Goal: Task Accomplishment & Management: Manage account settings

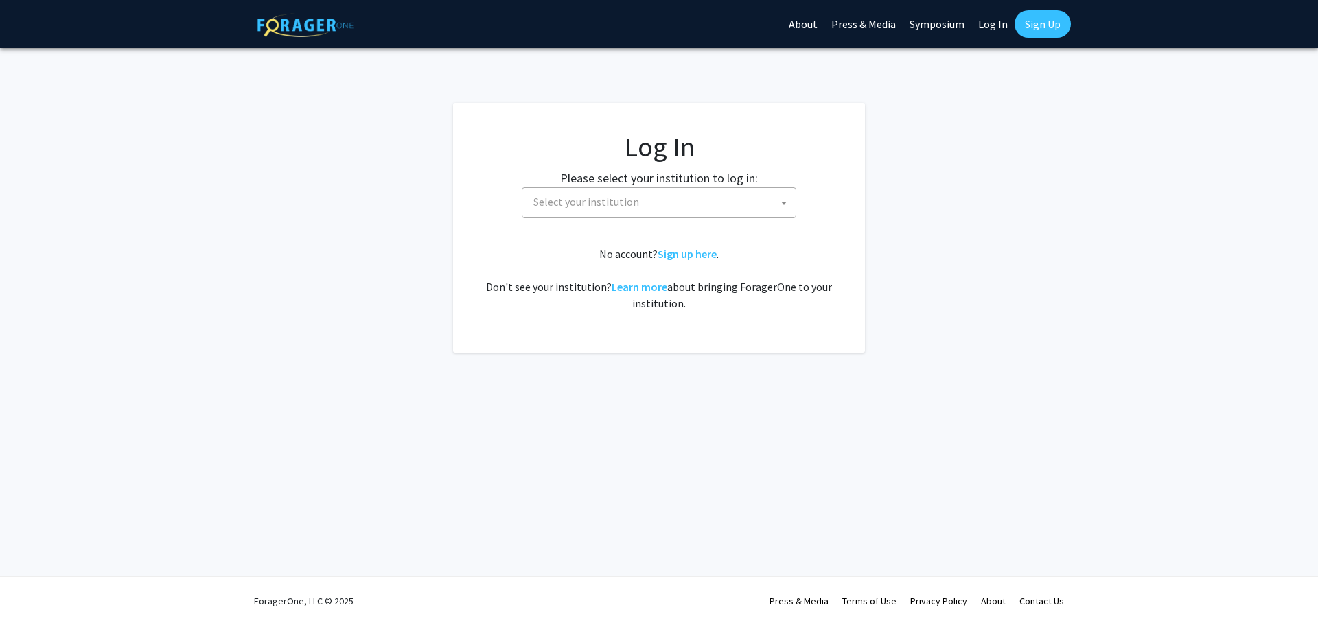
click at [712, 206] on span "Select your institution" at bounding box center [662, 202] width 268 height 28
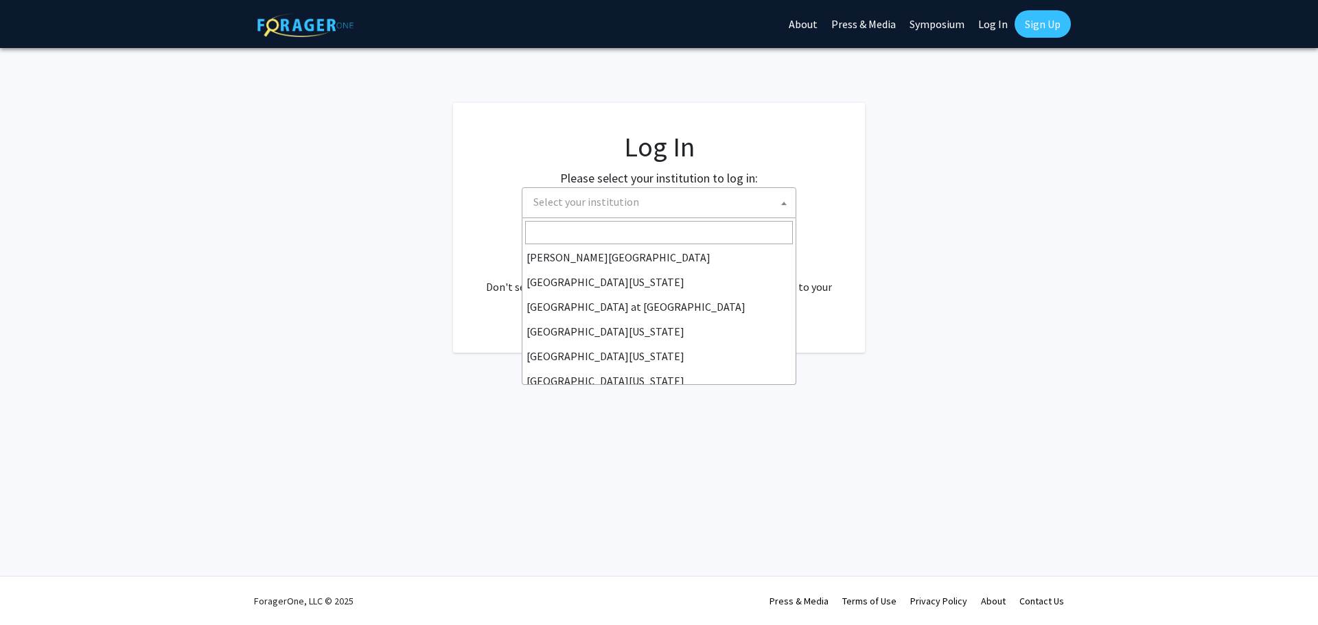
scroll to position [481, 0]
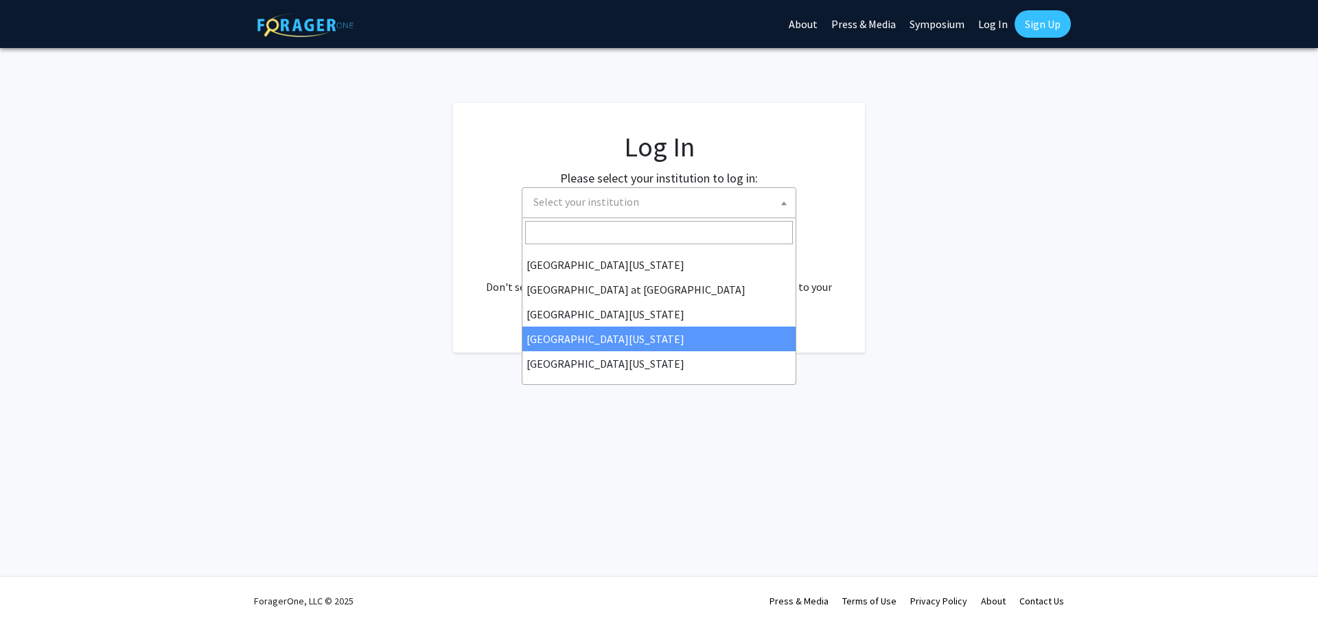
select select "31"
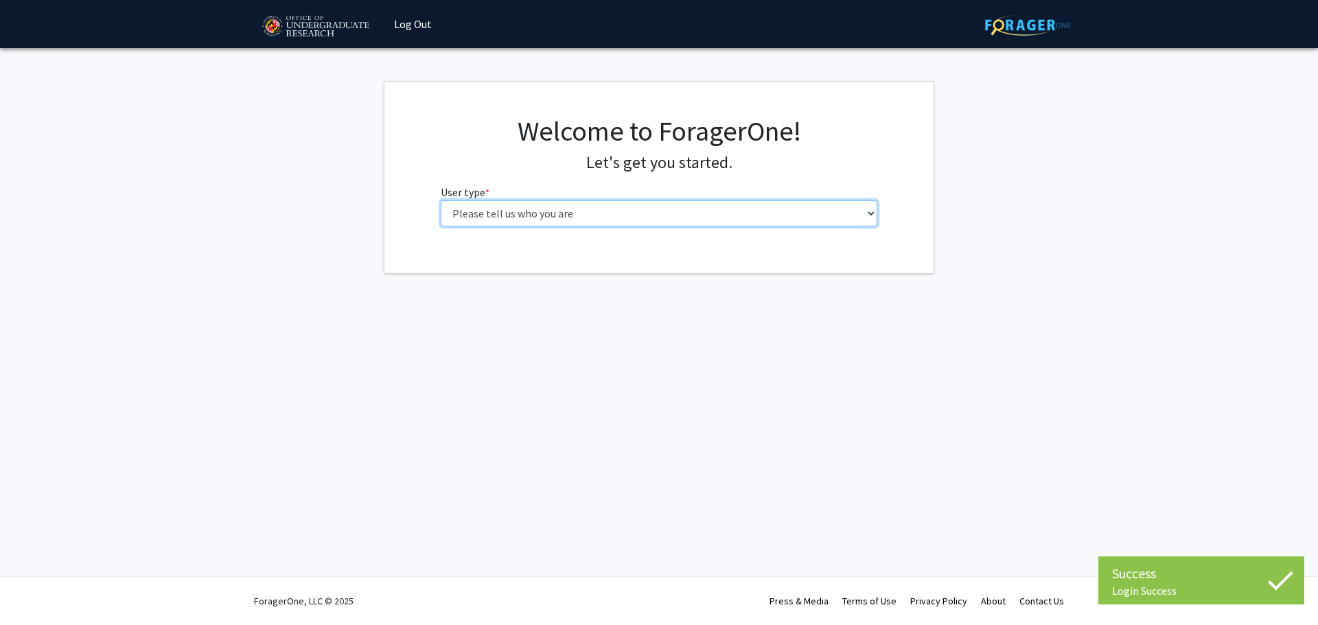
click at [668, 207] on select "Please tell us who you are Undergraduate Student Master's Student Doctoral Cand…" at bounding box center [659, 213] width 437 height 26
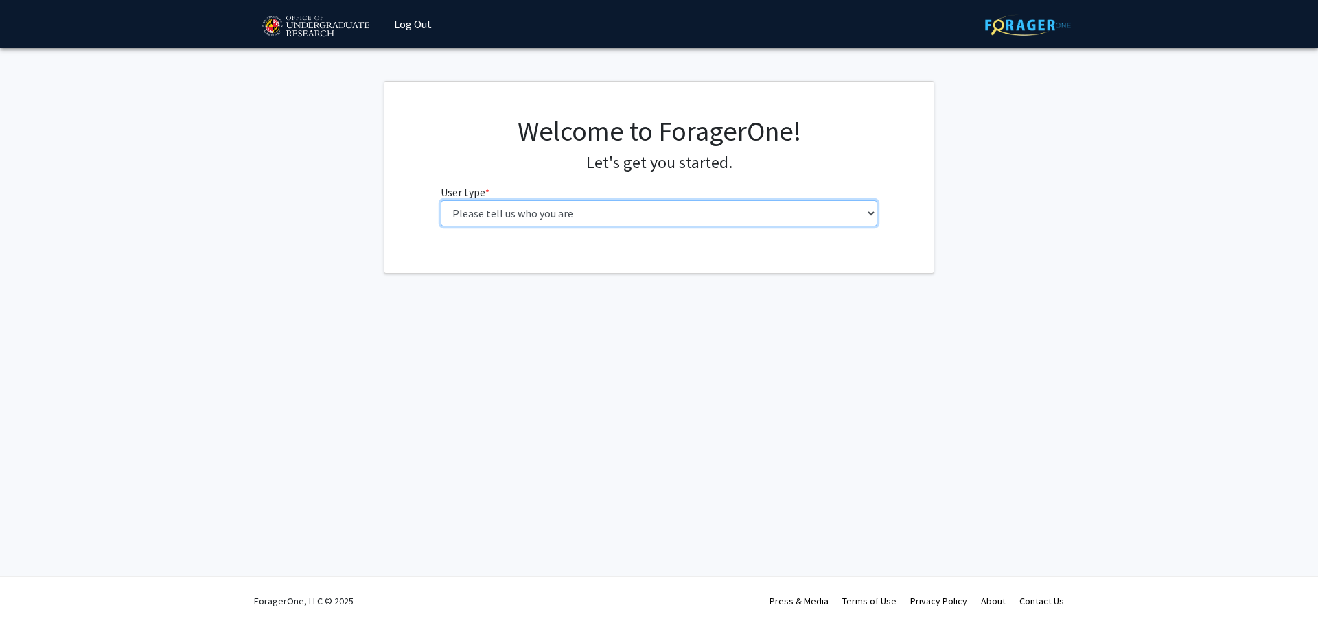
select select "5: faculty"
click at [441, 200] on select "Please tell us who you are Undergraduate Student Master's Student Doctoral Cand…" at bounding box center [659, 213] width 437 height 26
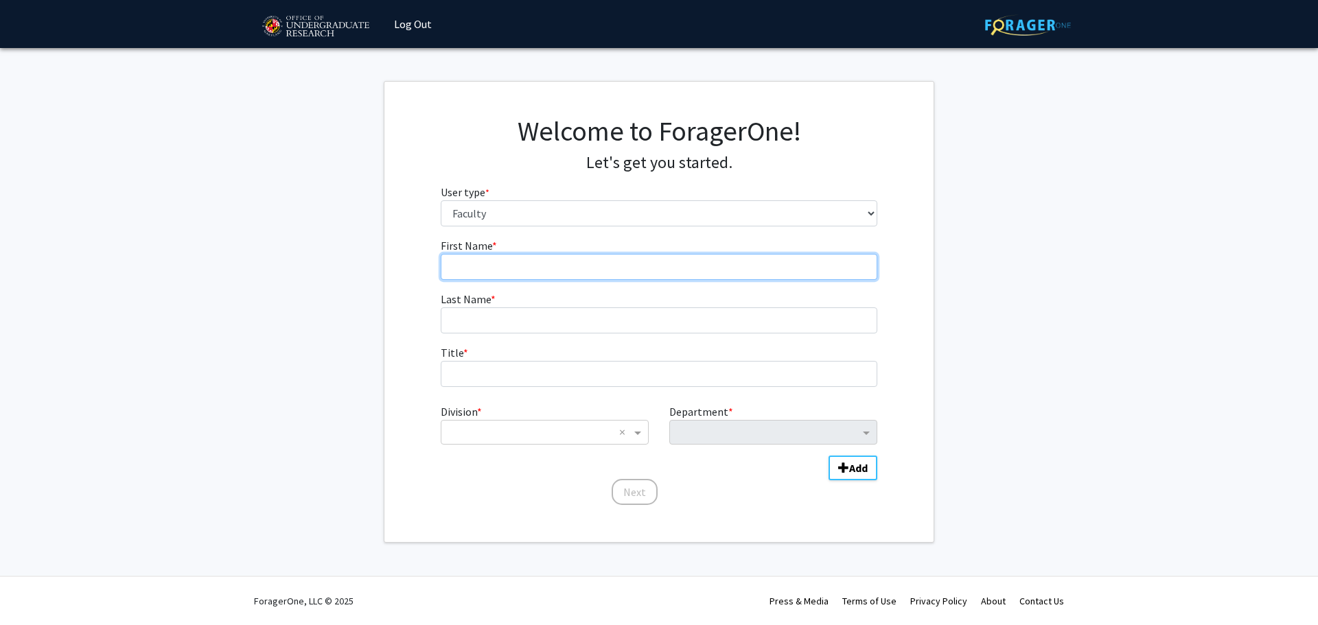
click at [566, 267] on input "First Name * required" at bounding box center [659, 267] width 437 height 26
type input "Navid"
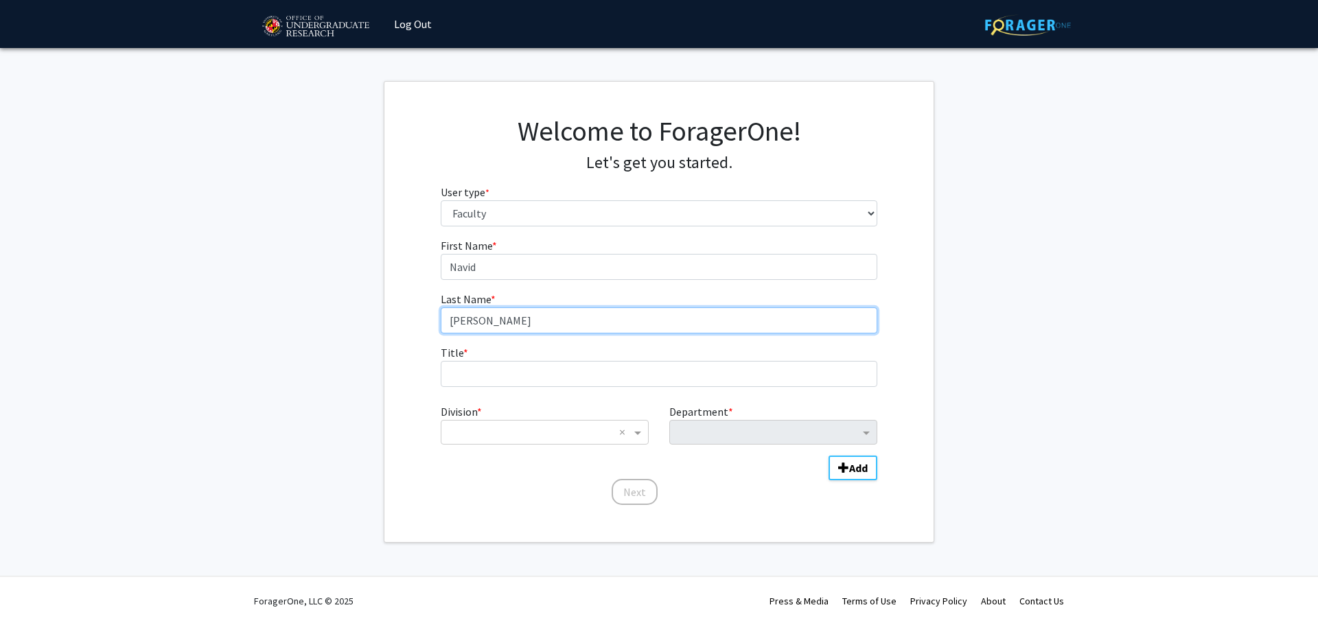
type input "[PERSON_NAME]"
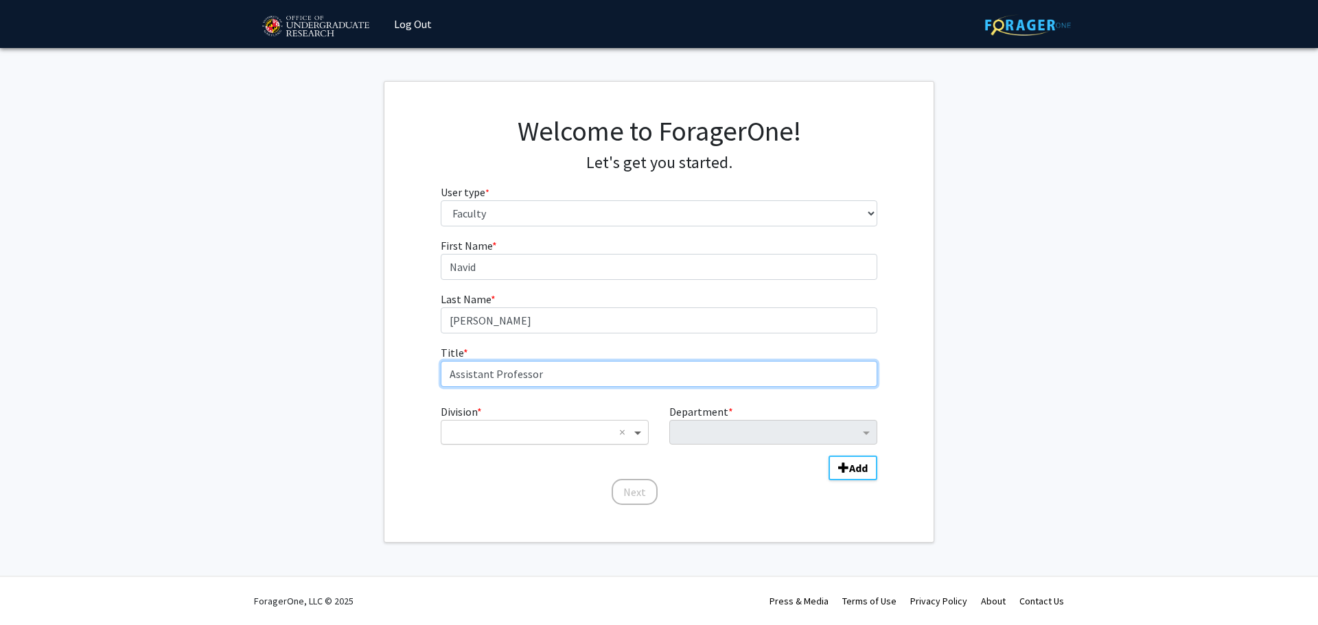
type input "Assistant Professor"
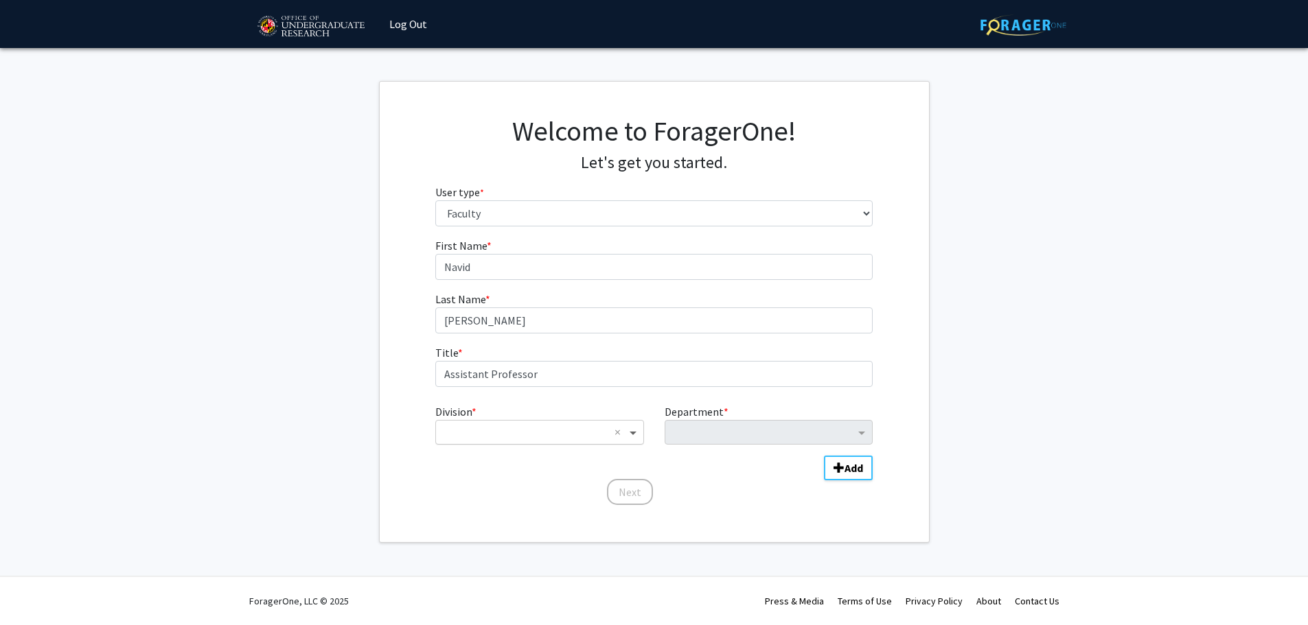
click at [638, 428] on span "Division" at bounding box center [634, 432] width 17 height 16
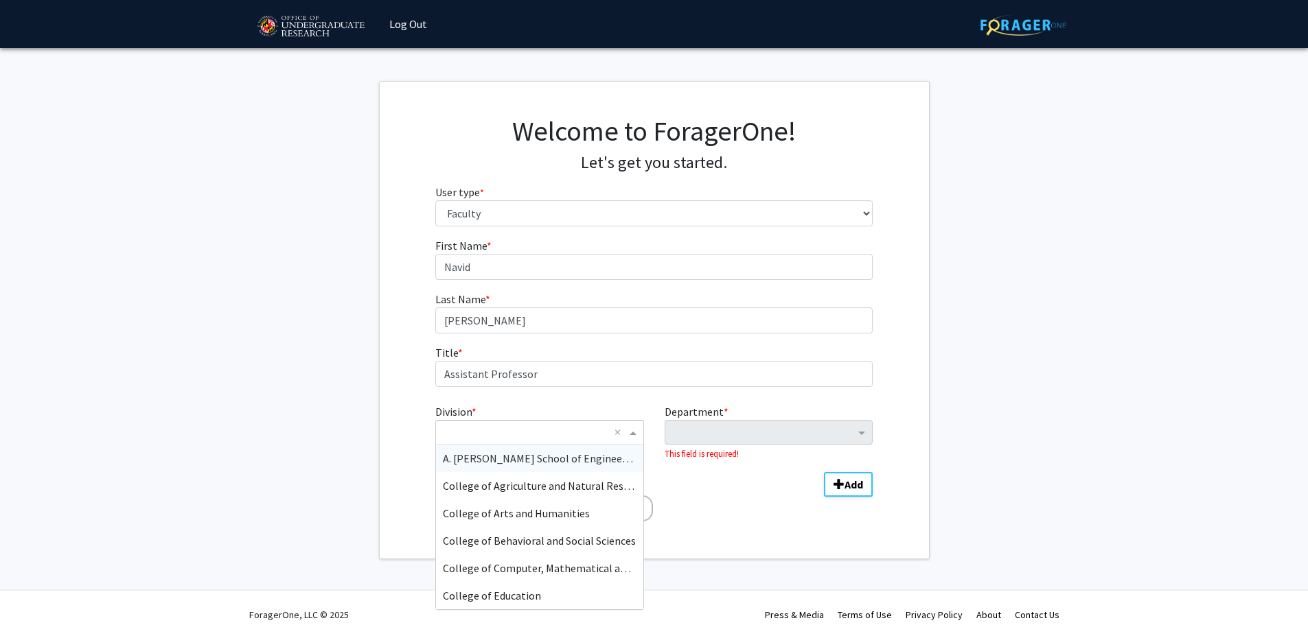
click at [589, 459] on span "A. [PERSON_NAME] School of Engineering" at bounding box center [542, 459] width 198 height 14
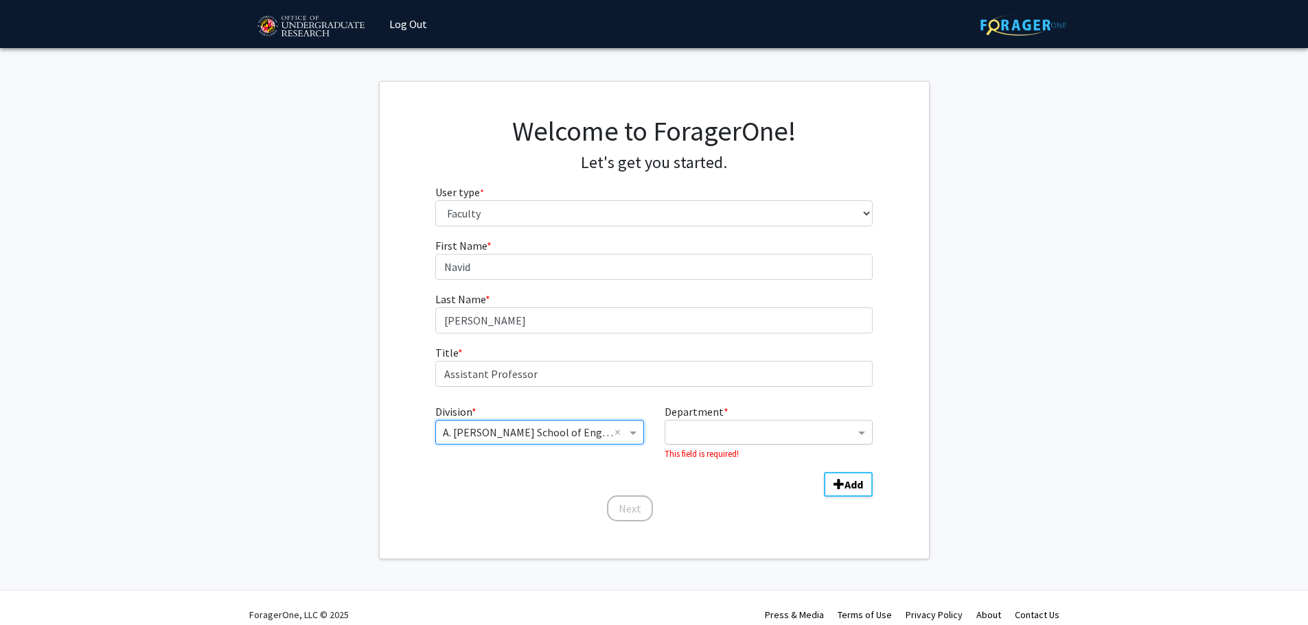
click at [719, 443] on ng-select "Department" at bounding box center [768, 432] width 208 height 25
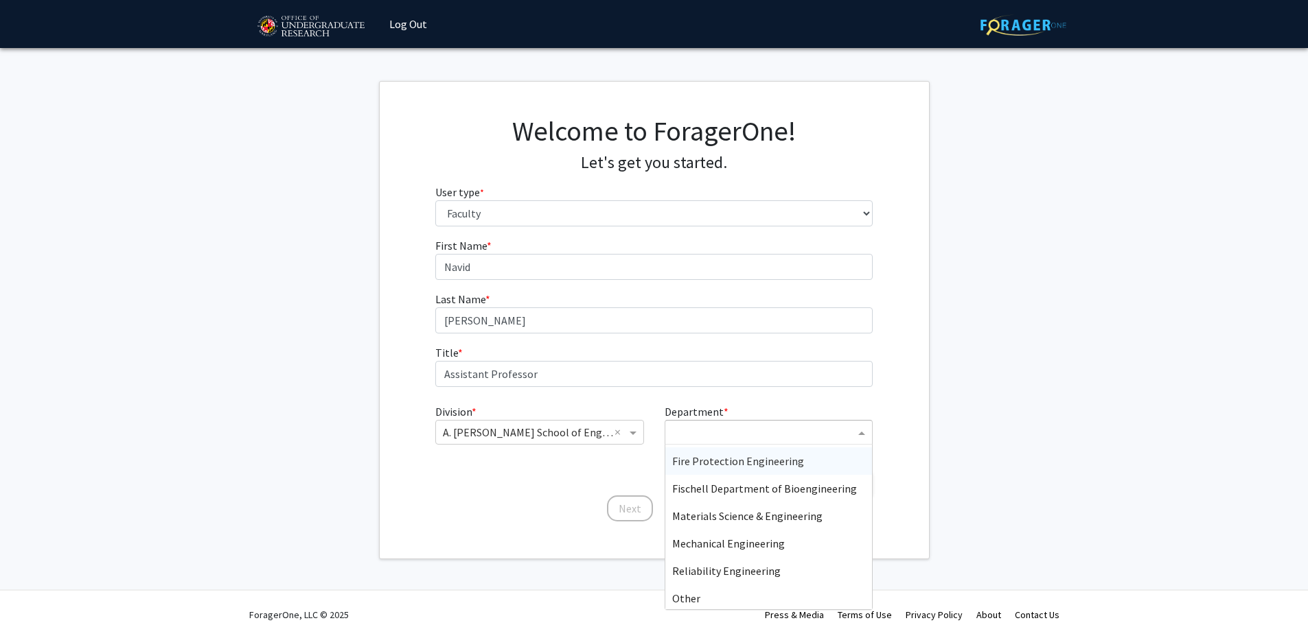
scroll to position [110, 0]
click at [731, 543] on span "Mechanical Engineering" at bounding box center [728, 541] width 113 height 14
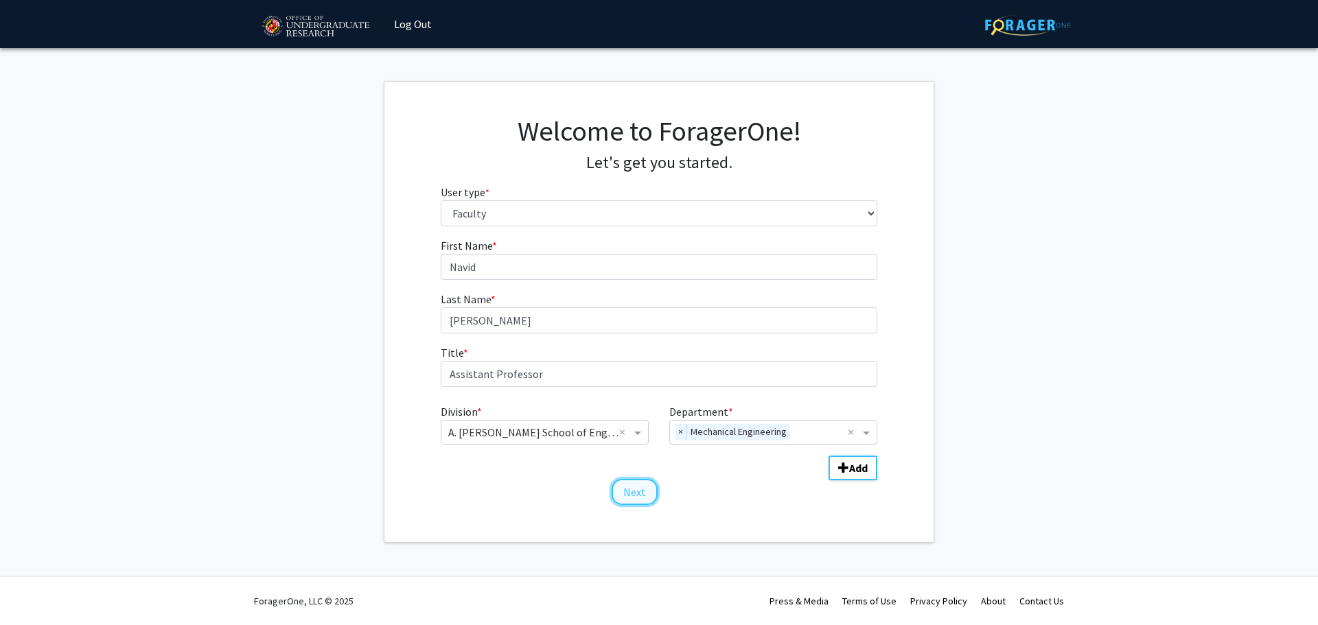
click at [627, 497] on button "Next" at bounding box center [635, 492] width 46 height 26
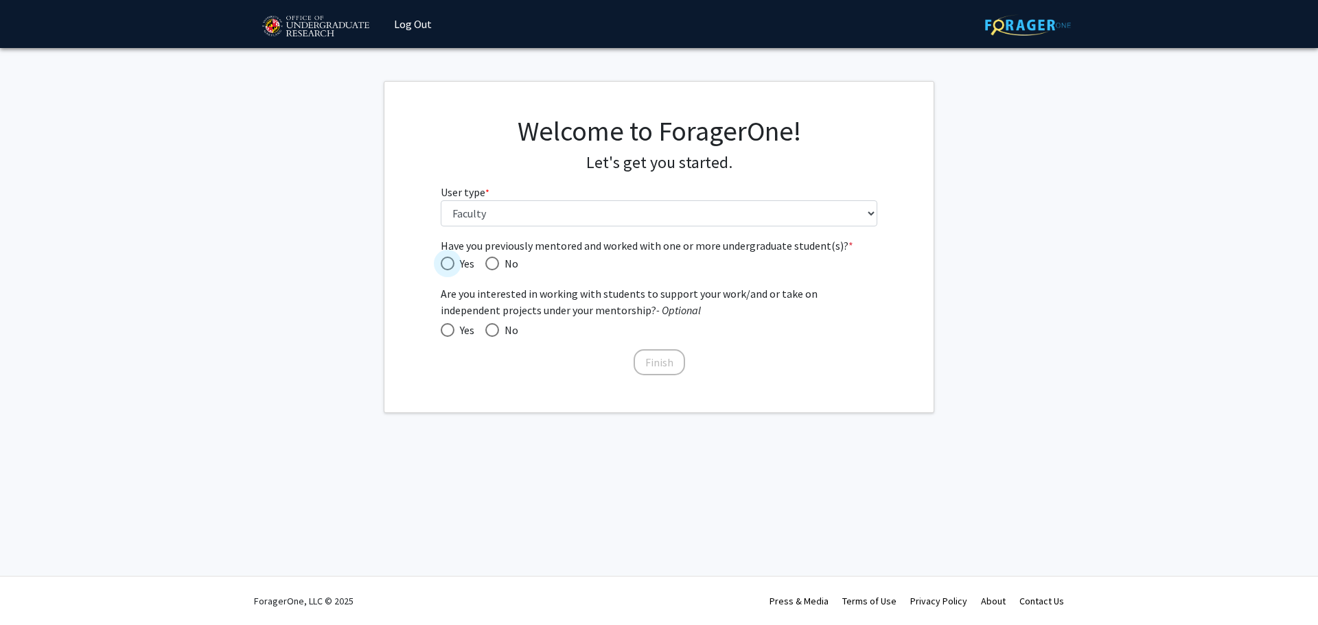
click at [449, 264] on span "Have you previously mentored and worked with one or more undergraduate student(…" at bounding box center [448, 264] width 14 height 14
click at [449, 264] on input "Yes" at bounding box center [448, 264] width 14 height 14
radio input "true"
click at [451, 334] on span at bounding box center [448, 330] width 14 height 14
click at [451, 334] on input "Yes" at bounding box center [448, 330] width 14 height 14
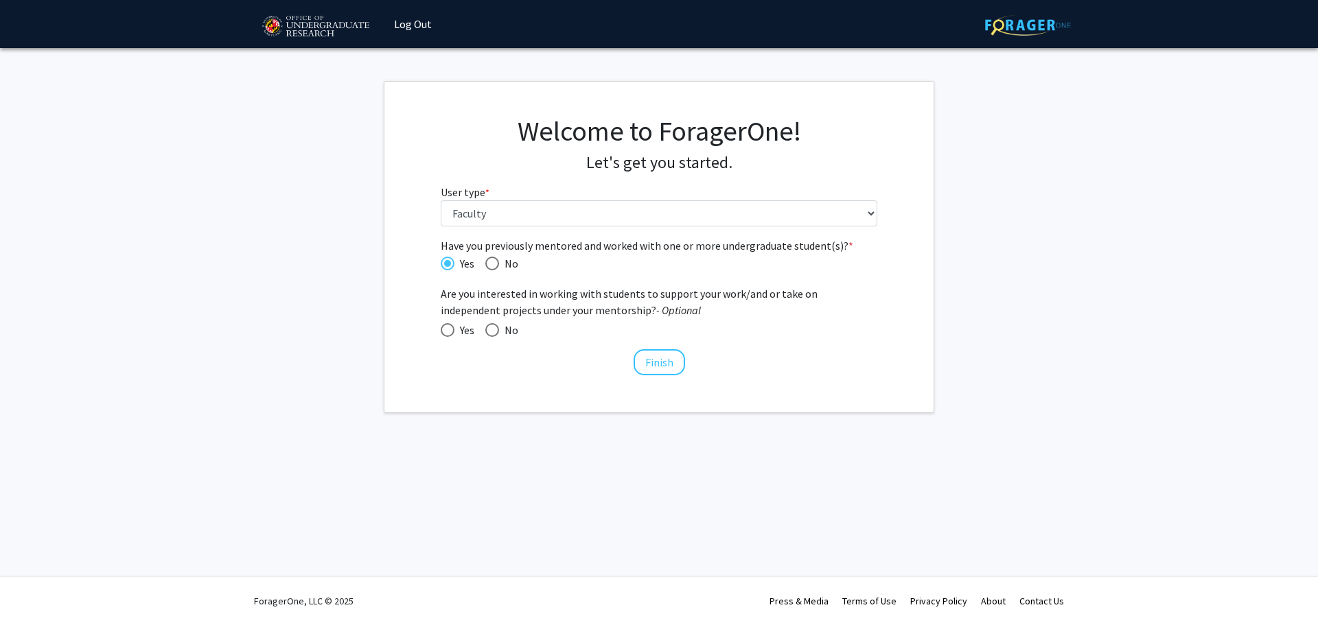
radio input "true"
click at [657, 362] on button "Finish" at bounding box center [659, 362] width 51 height 26
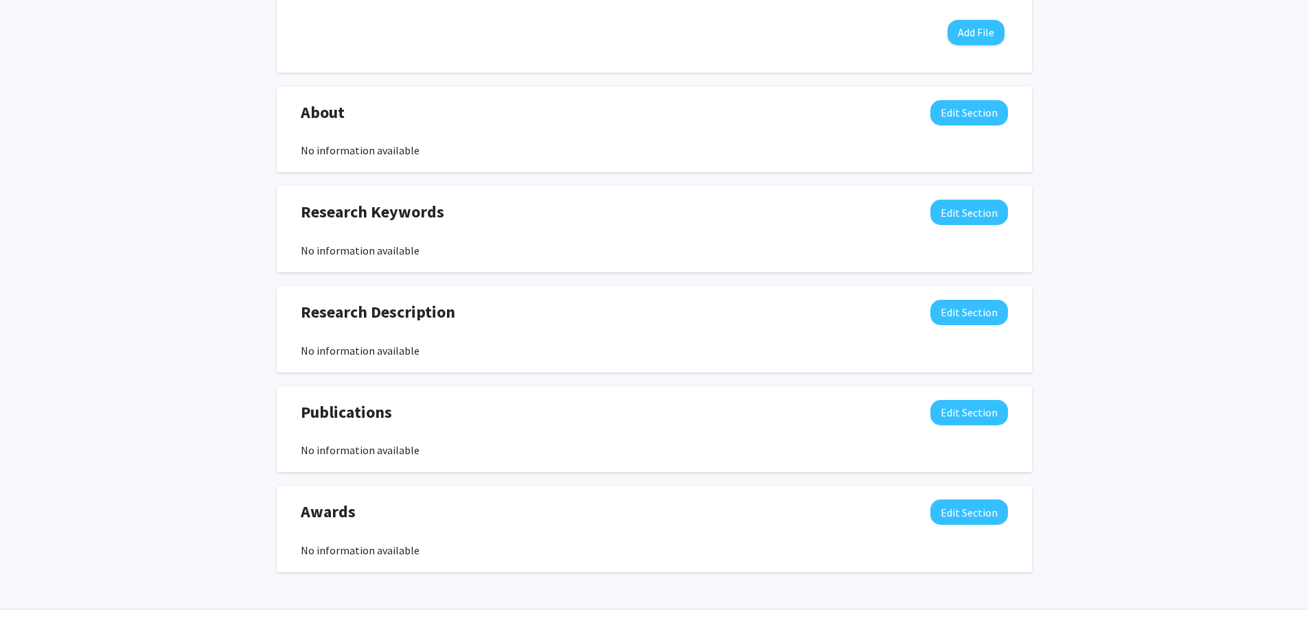
scroll to position [526, 0]
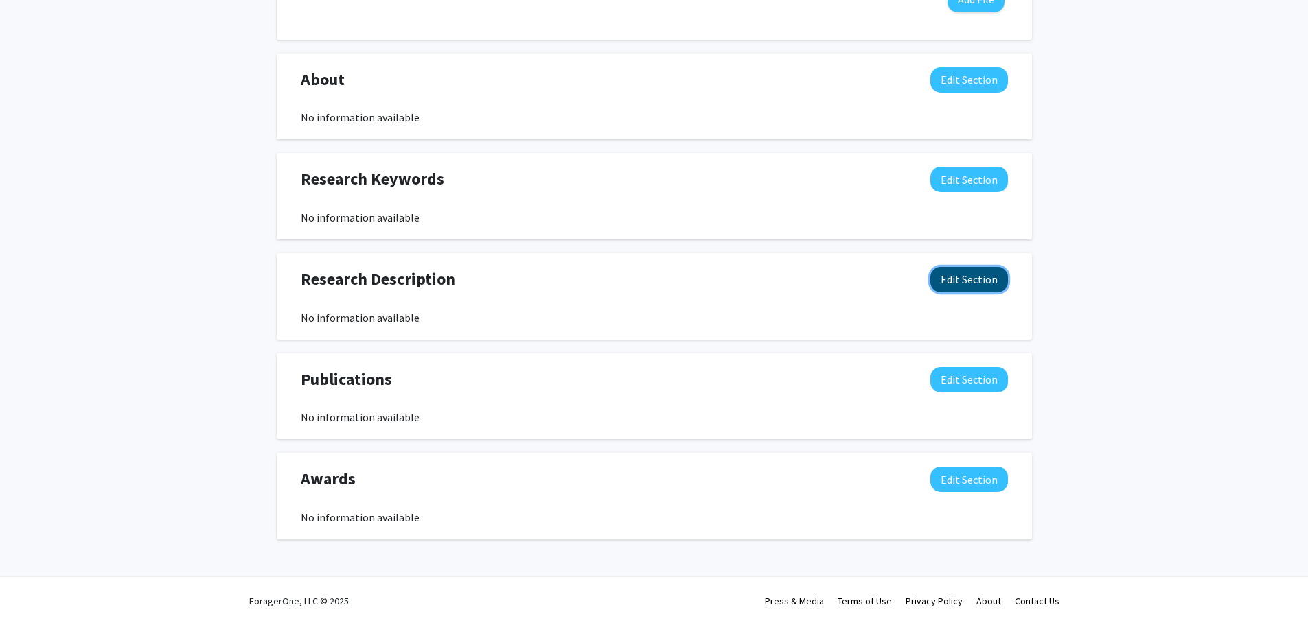
click at [967, 281] on button "Edit Section" at bounding box center [969, 279] width 78 height 25
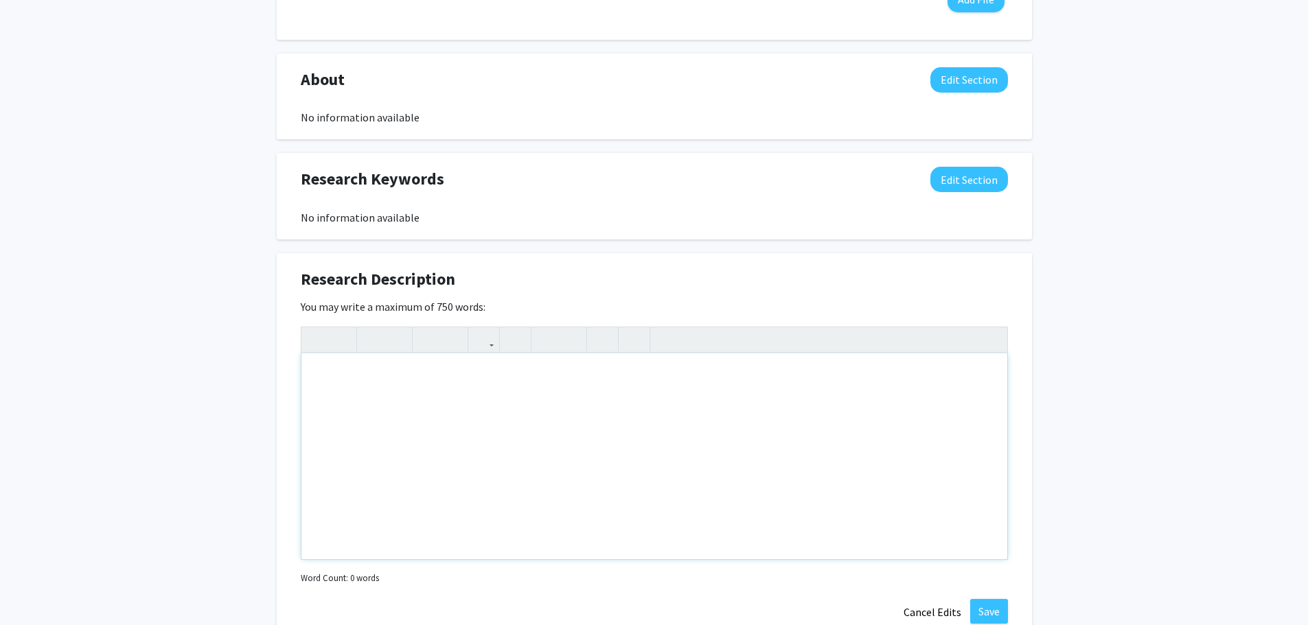
click at [411, 378] on div "Note to users with screen readers: Please deactivate our accessibility plugin f…" at bounding box center [654, 457] width 706 height 206
paste div "Note to users with screen readers: Please deactivate our accessibility plugin f…"
type textarea "<p>The goal of the proposed project is to study the potential of employing nove…"
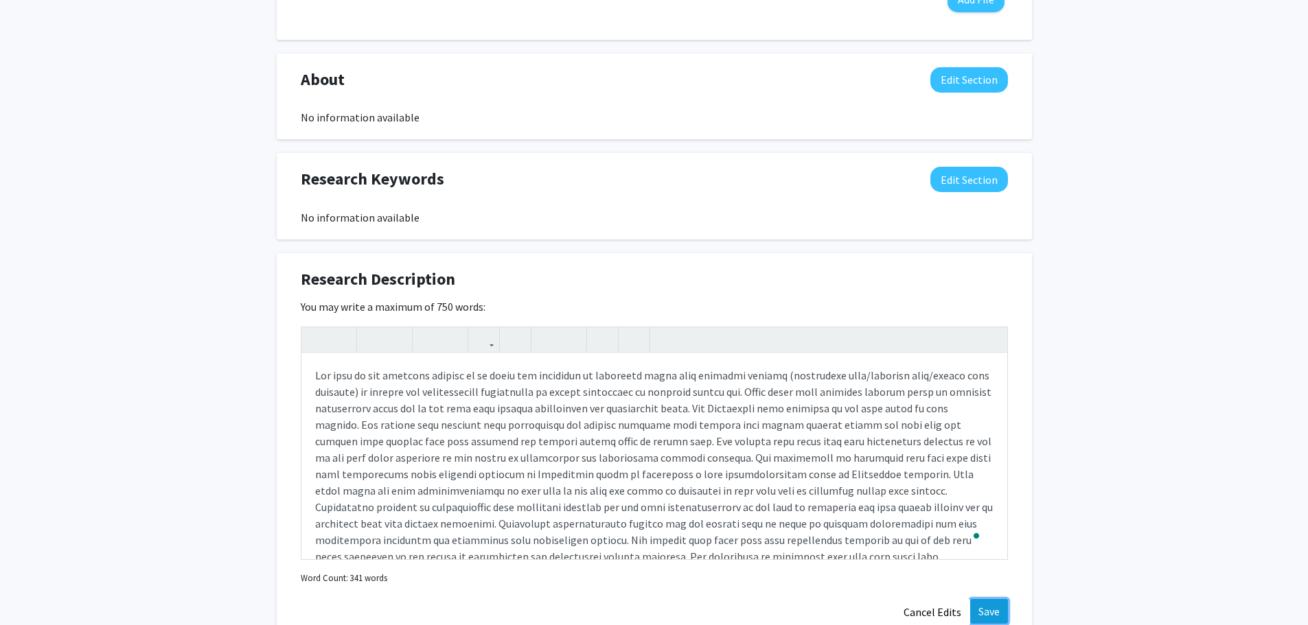
click at [993, 611] on button "Save" at bounding box center [989, 611] width 38 height 25
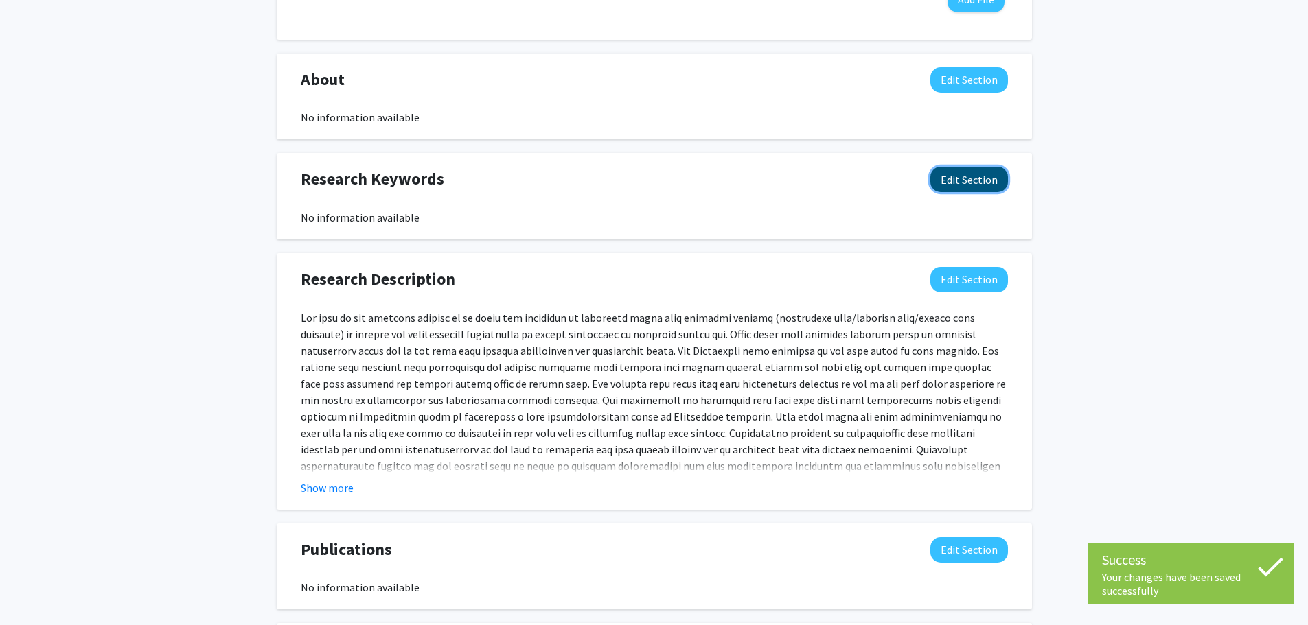
click at [970, 178] on button "Edit Section" at bounding box center [969, 179] width 78 height 25
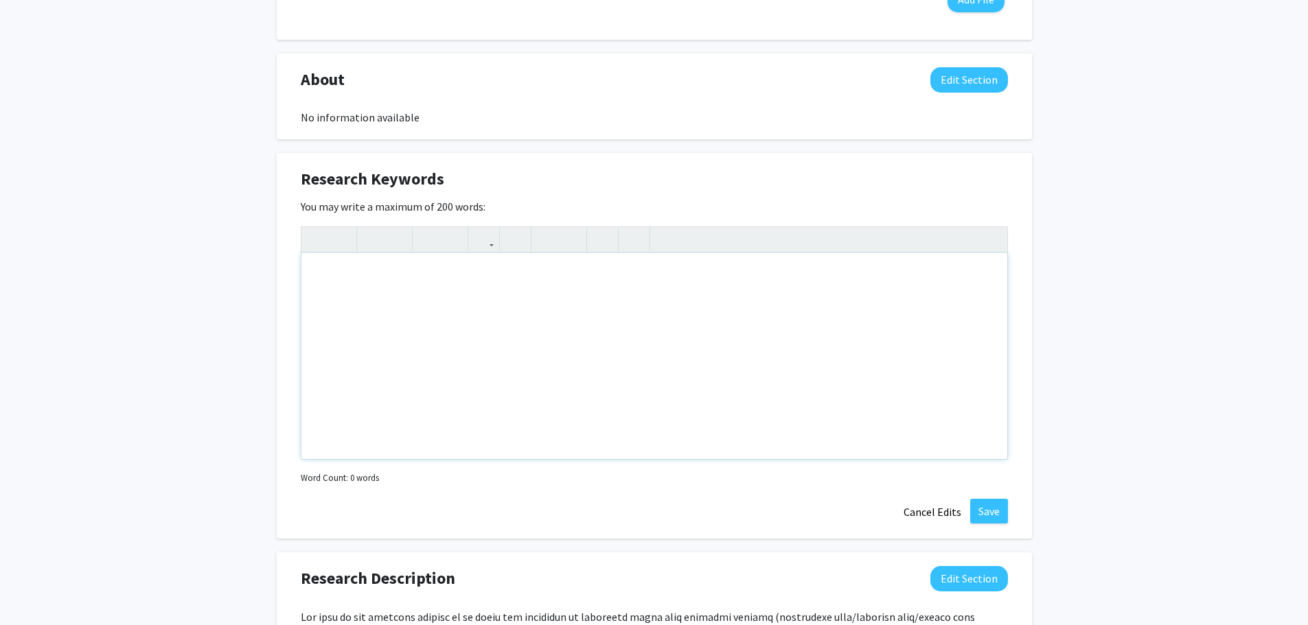
paste div "Note to users with screen readers: Please deactivate our accessibility plugin f…"
click at [432, 327] on div "Note to users with screen readers: Please deactivate our accessibility plugin f…" at bounding box center [654, 356] width 706 height 206
type textarea "<p>Wind assessment analysis, Economics, wind, turbine, alternative energy </p> …"
click at [325, 273] on p "Wind assessment analysis, Economics, wind, turbine, alternative energy" at bounding box center [654, 275] width 678 height 16
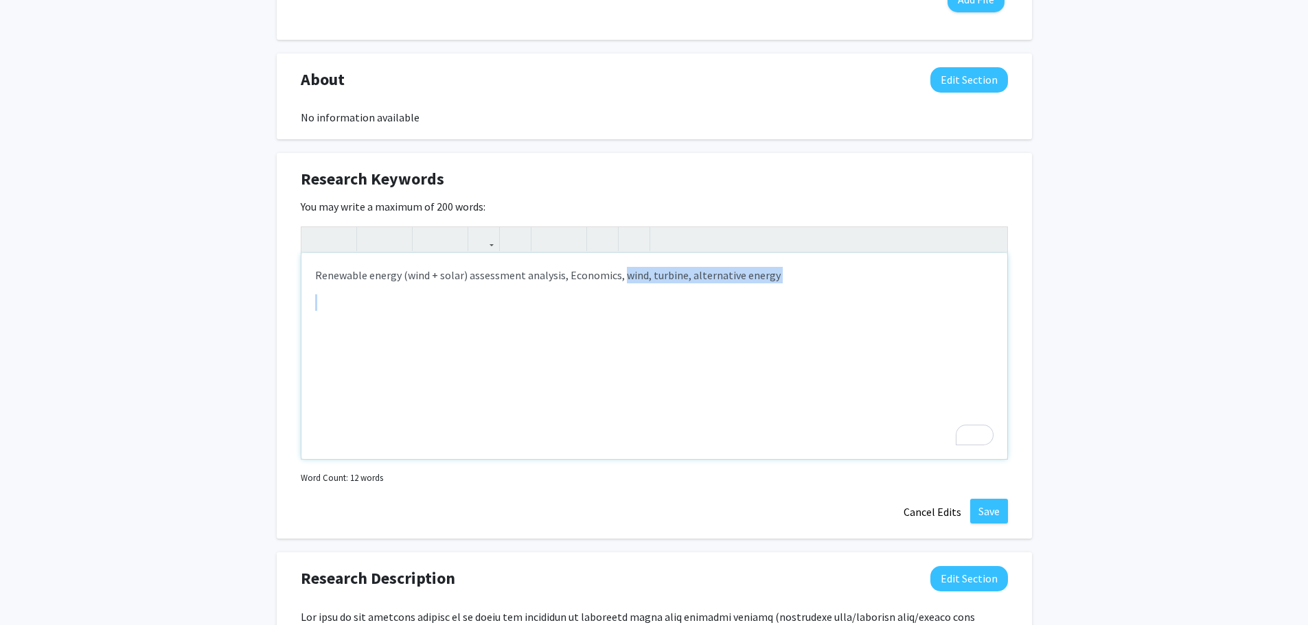
drag, startPoint x: 620, startPoint y: 274, endPoint x: 791, endPoint y: 295, distance: 172.9
click at [791, 295] on div "Renewable energy (wind + solar) assessment analysis, Economics, wind, turbine, …" at bounding box center [654, 356] width 706 height 206
type textarea "<p>Renewable energy (wind + solar) assessment analysis, Economics, Energy Forec…"
click at [988, 498] on div "Research Keywords Edit Section You may write a maximum of 200 words: <p>Renewab…" at bounding box center [654, 346] width 755 height 386
click at [987, 509] on button "Save" at bounding box center [989, 511] width 38 height 25
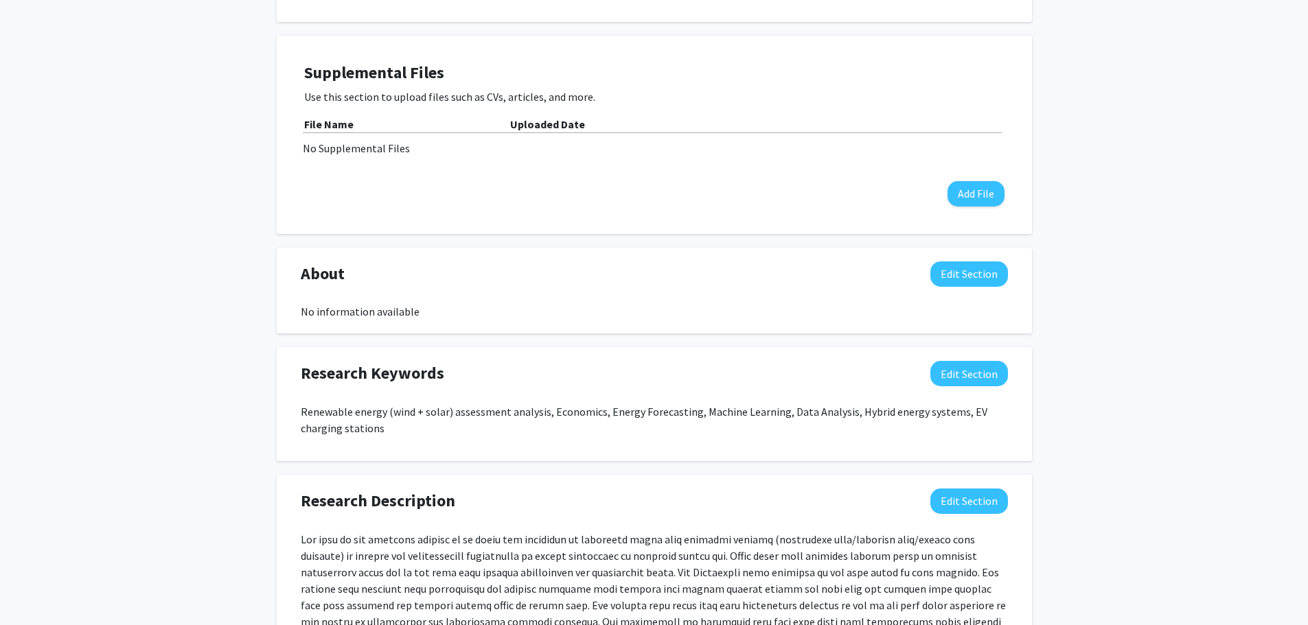
scroll to position [331, 0]
click at [956, 274] on button "Edit Section" at bounding box center [969, 274] width 78 height 25
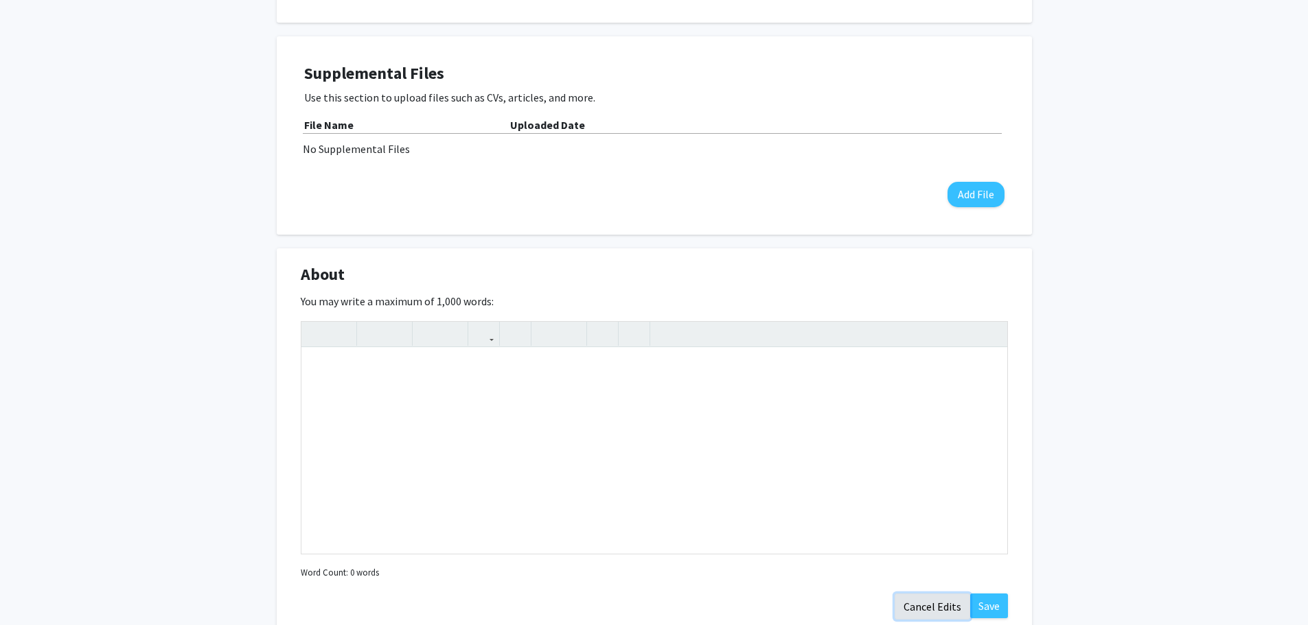
click at [946, 603] on button "Cancel Edits" at bounding box center [932, 607] width 76 height 26
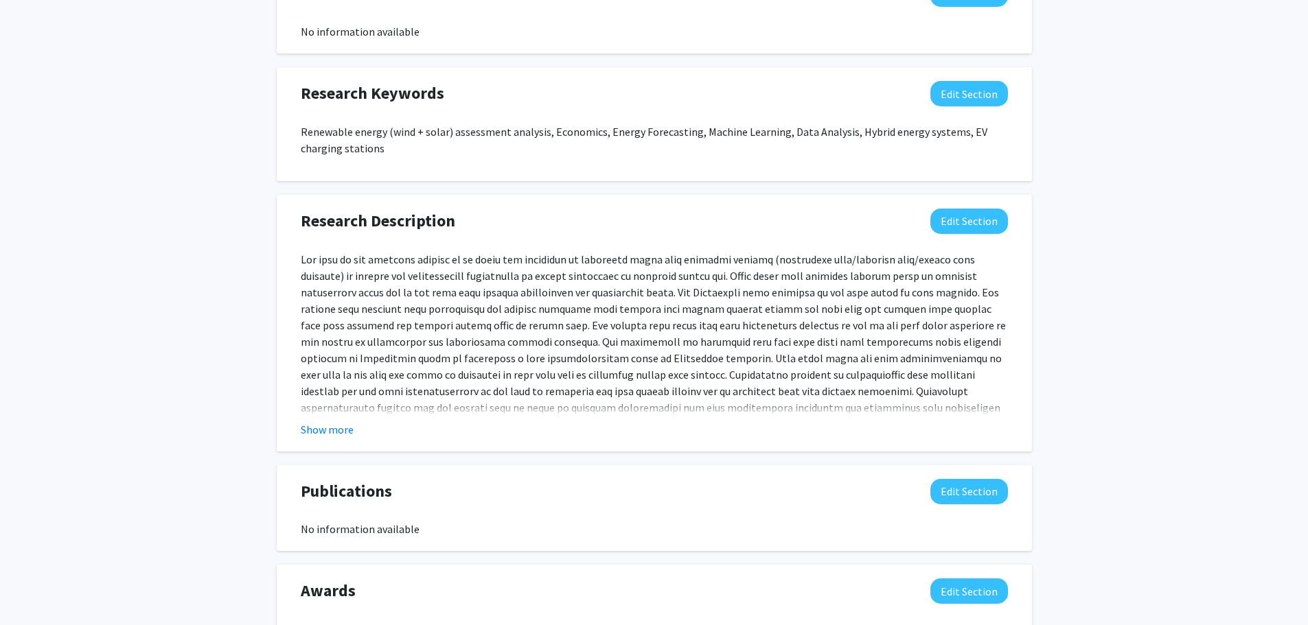
scroll to position [610, 0]
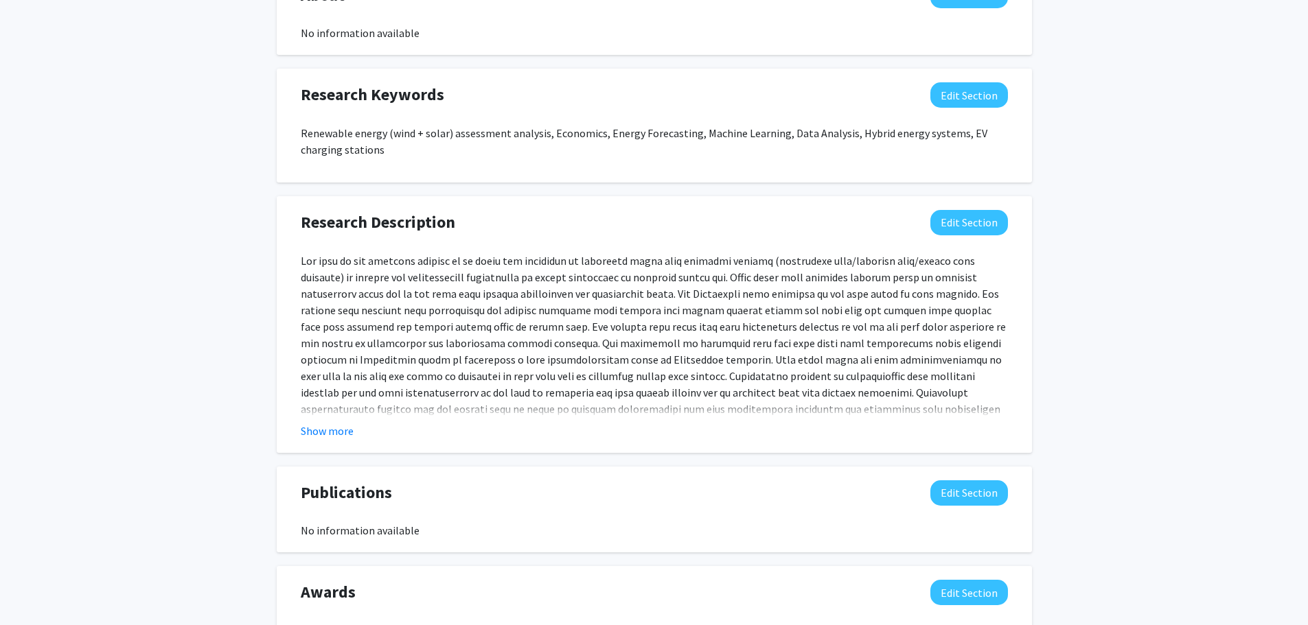
click at [958, 237] on div "Research Description Edit Section" at bounding box center [654, 226] width 728 height 32
click at [958, 226] on button "Edit Section" at bounding box center [969, 222] width 78 height 25
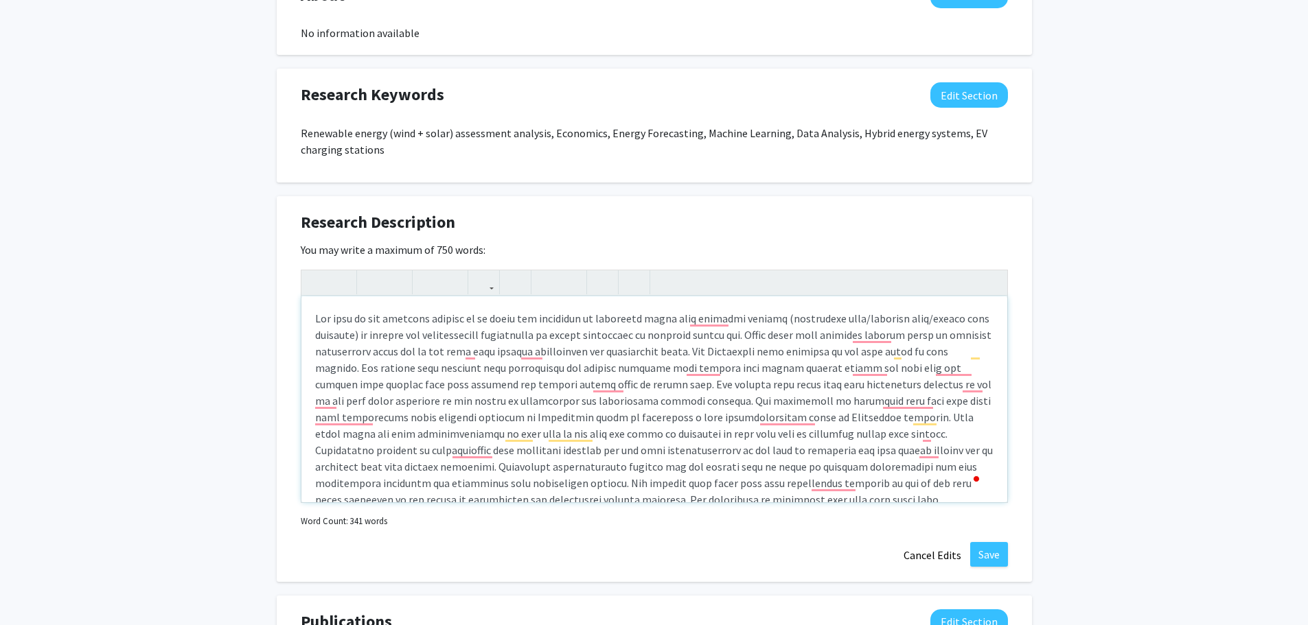
click at [318, 319] on p "To enrich screen reader interactions, please activate Accessibility in Grammarl…" at bounding box center [654, 450] width 678 height 280
click at [316, 319] on p "To enrich screen reader interactions, please activate Accessibility in Grammarl…" at bounding box center [654, 450] width 678 height 280
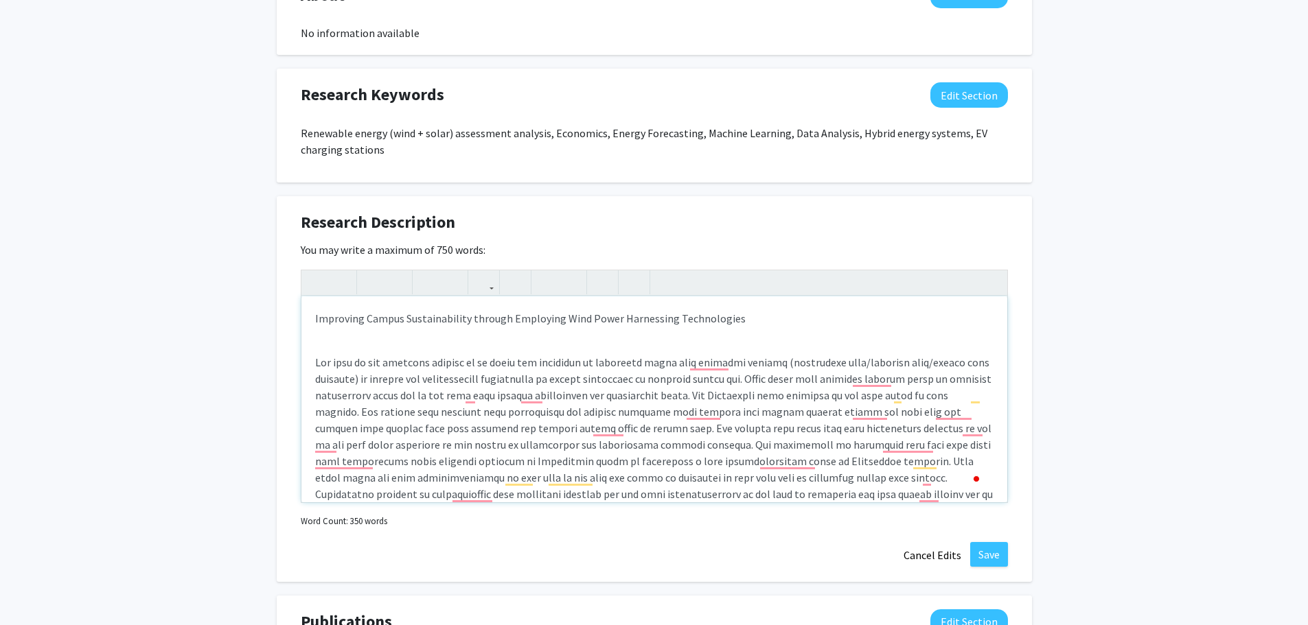
click at [330, 317] on p "Improving Campus Sustainability through Employing Wind Power Harnessing Technol…" at bounding box center [654, 318] width 678 height 16
click at [374, 276] on icon "button" at bounding box center [373, 282] width 12 height 23
click at [354, 338] on div "Improving Campus Sustainability through Employing Wind Power Harnessing Technol…" at bounding box center [654, 400] width 706 height 206
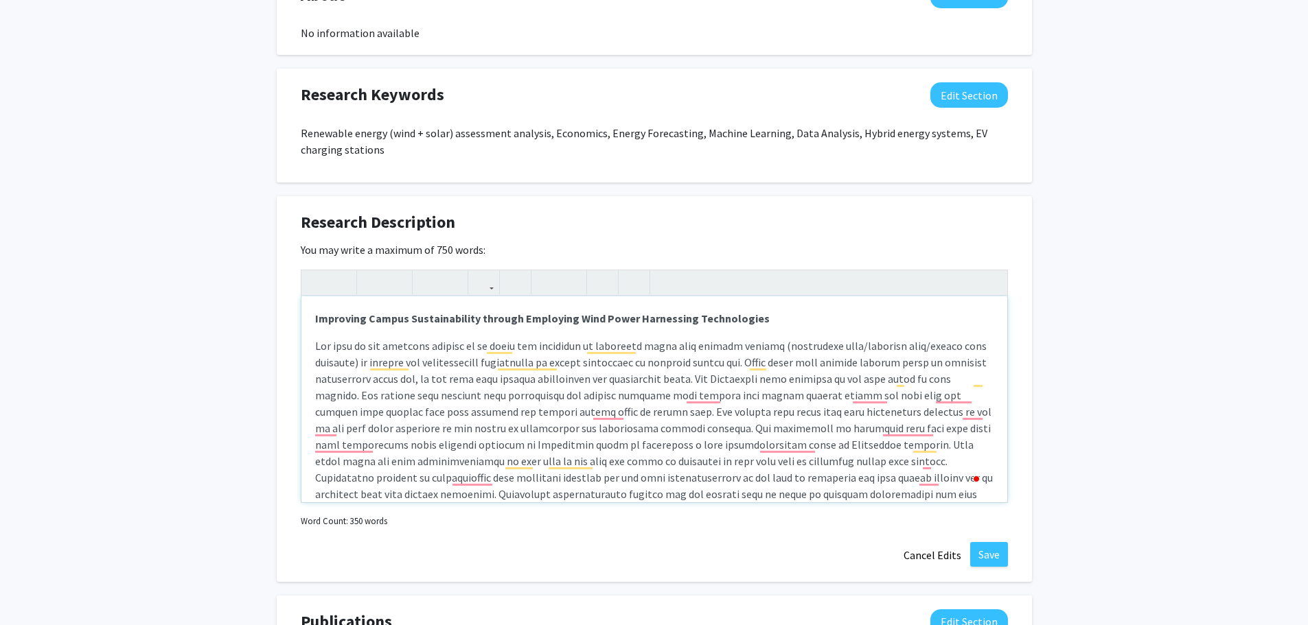
type textarea "<p><strong>Improving Campus Sustainability through Employing Wind Power Harness…"
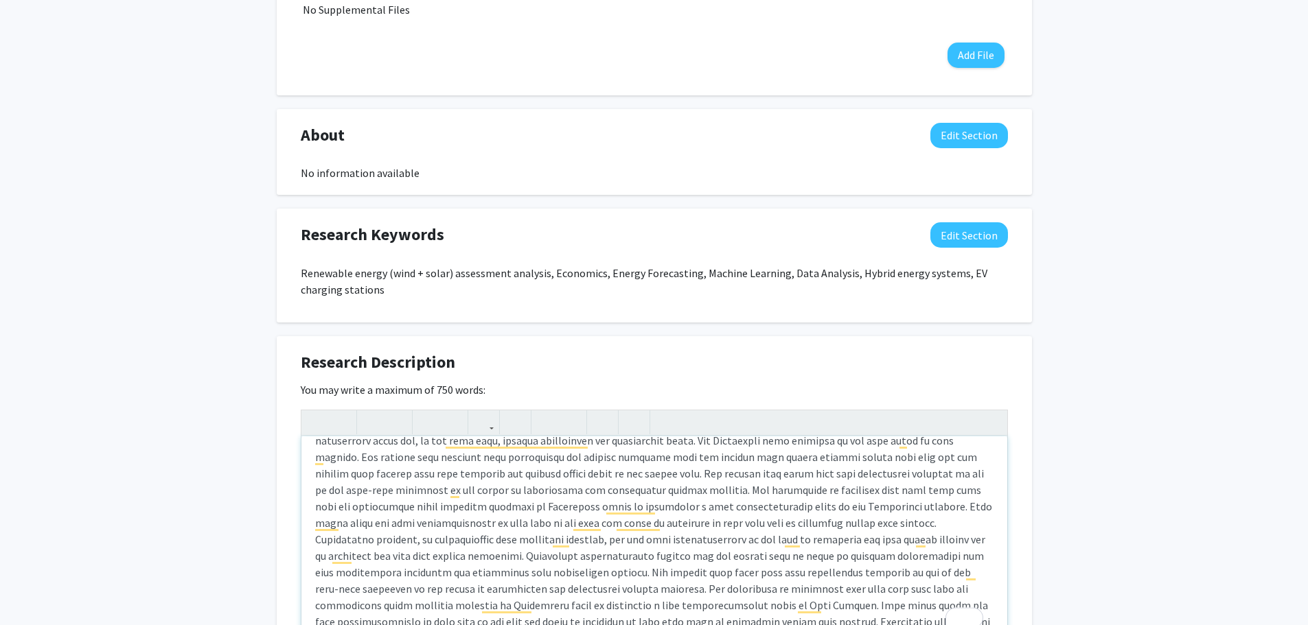
scroll to position [0, 0]
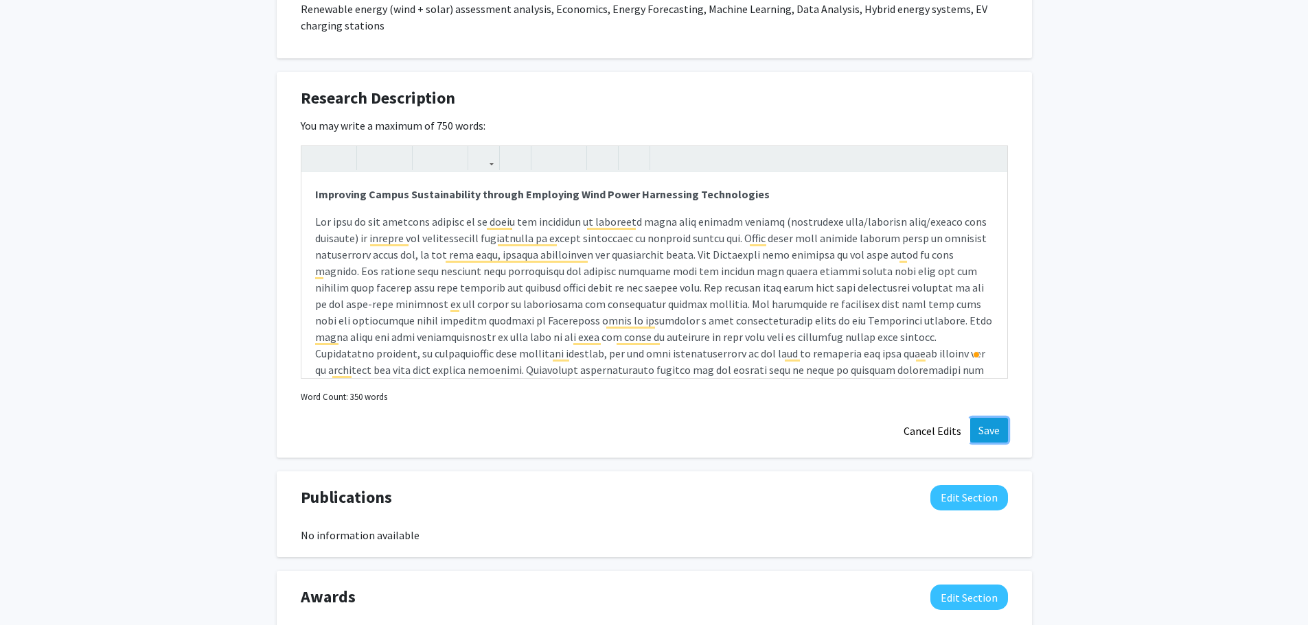
click at [997, 427] on button "Save" at bounding box center [989, 430] width 38 height 25
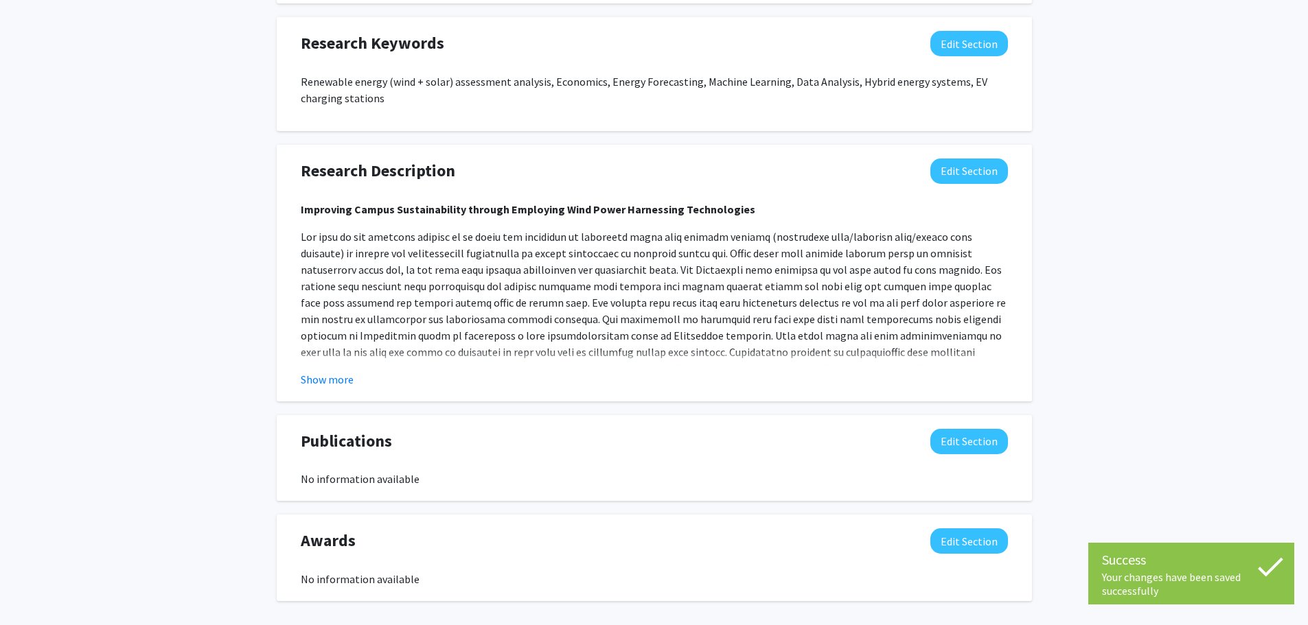
scroll to position [724, 0]
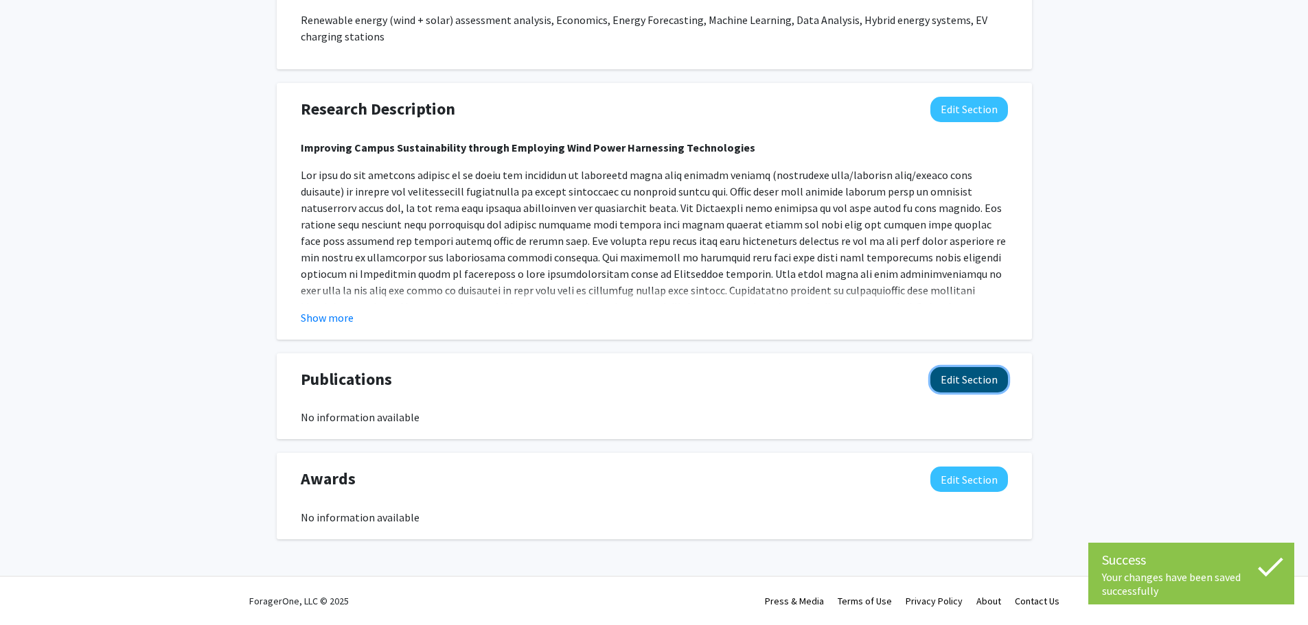
click at [983, 392] on button "Edit Section" at bounding box center [969, 379] width 78 height 25
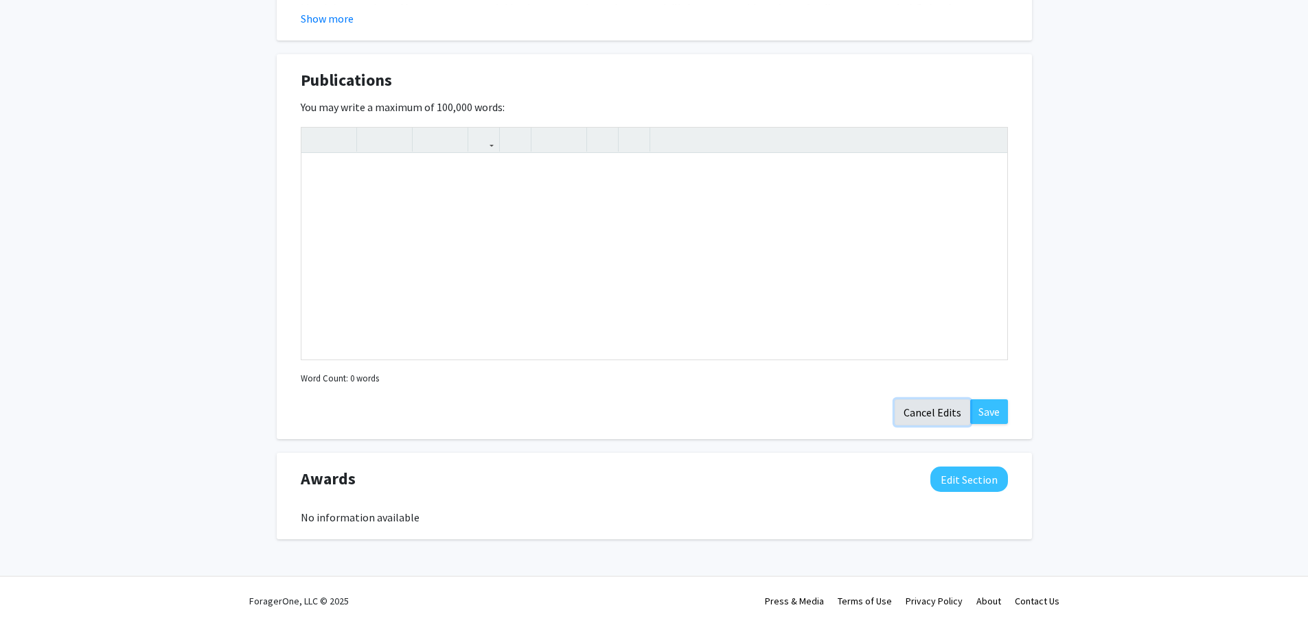
click at [925, 408] on button "Cancel Edits" at bounding box center [932, 413] width 76 height 26
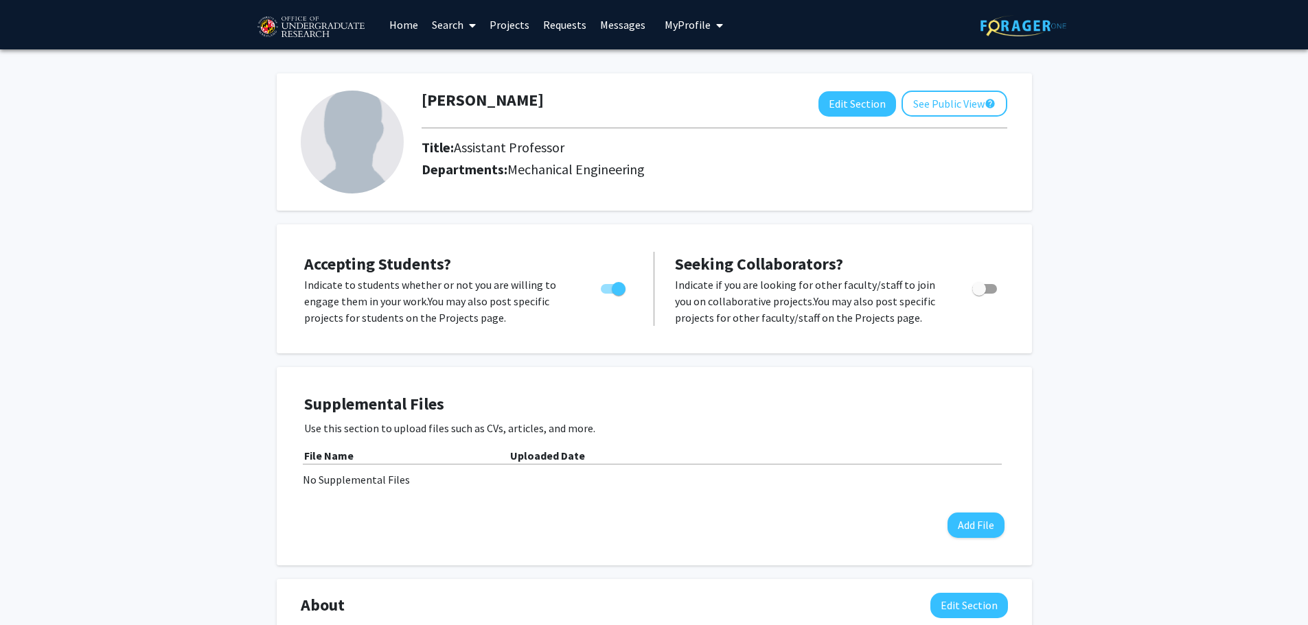
click at [987, 286] on span "Toggle" at bounding box center [984, 289] width 25 height 10
click at [979, 294] on input "Toggle" at bounding box center [978, 294] width 1 height 1
checkbox input "true"
click at [938, 102] on button "See Public View help" at bounding box center [954, 104] width 106 height 26
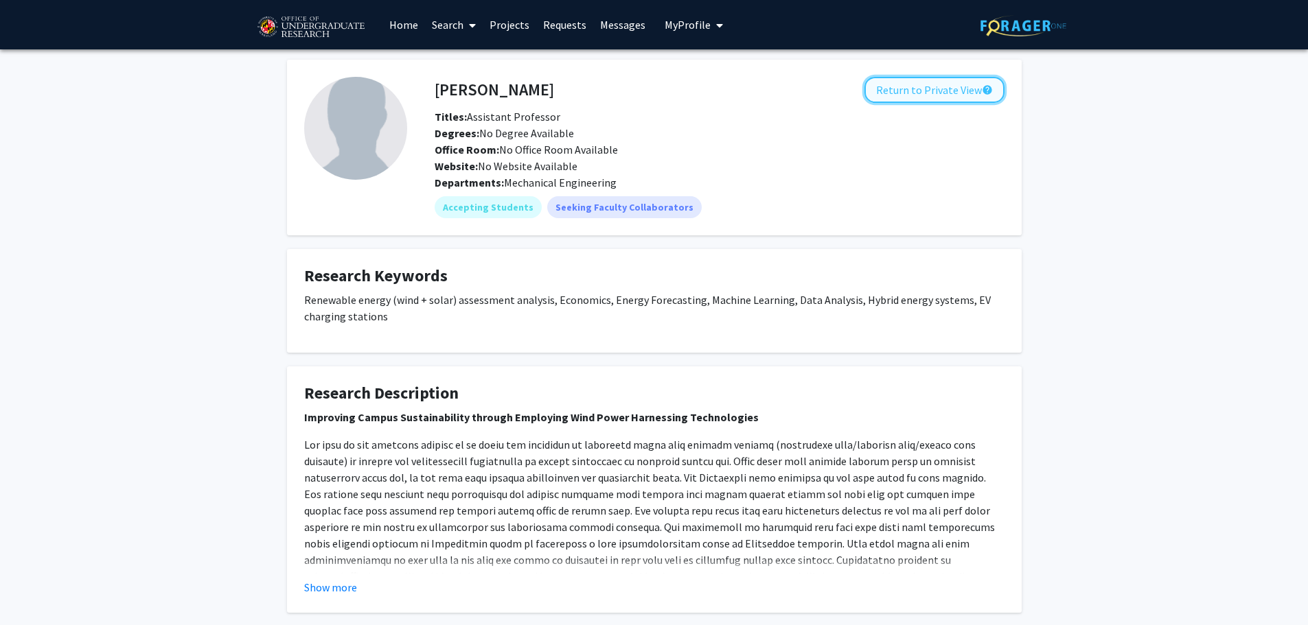
click at [923, 87] on button "Return to Private View help" at bounding box center [934, 90] width 140 height 26
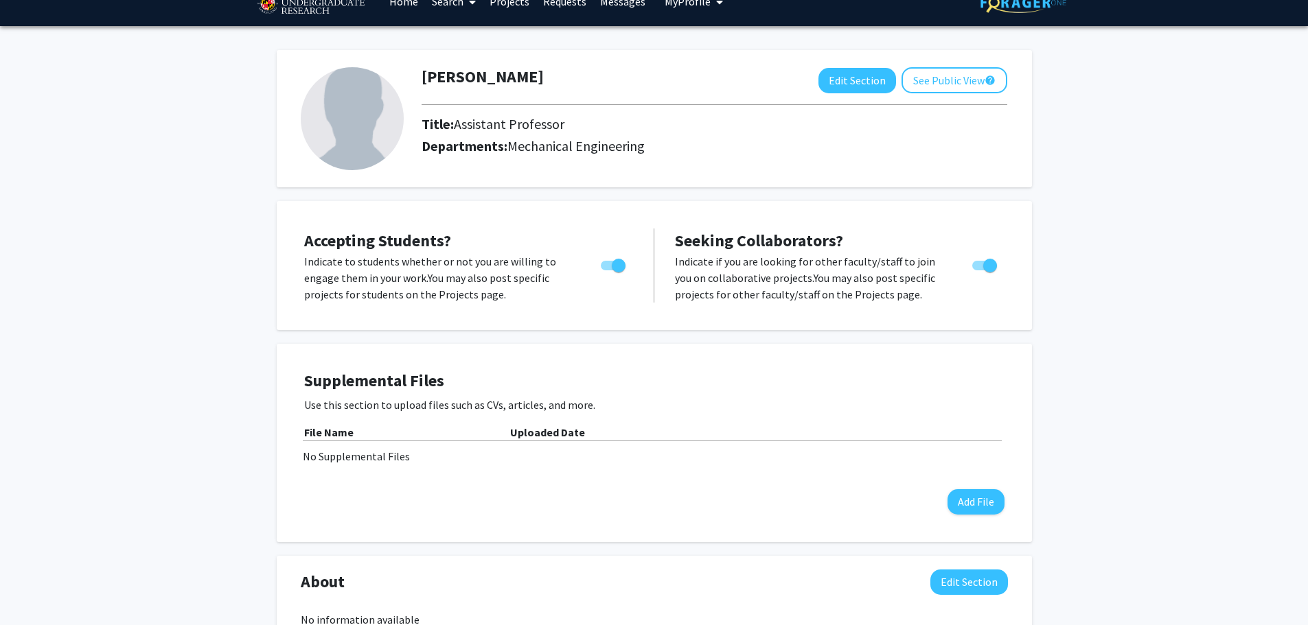
scroll to position [2, 0]
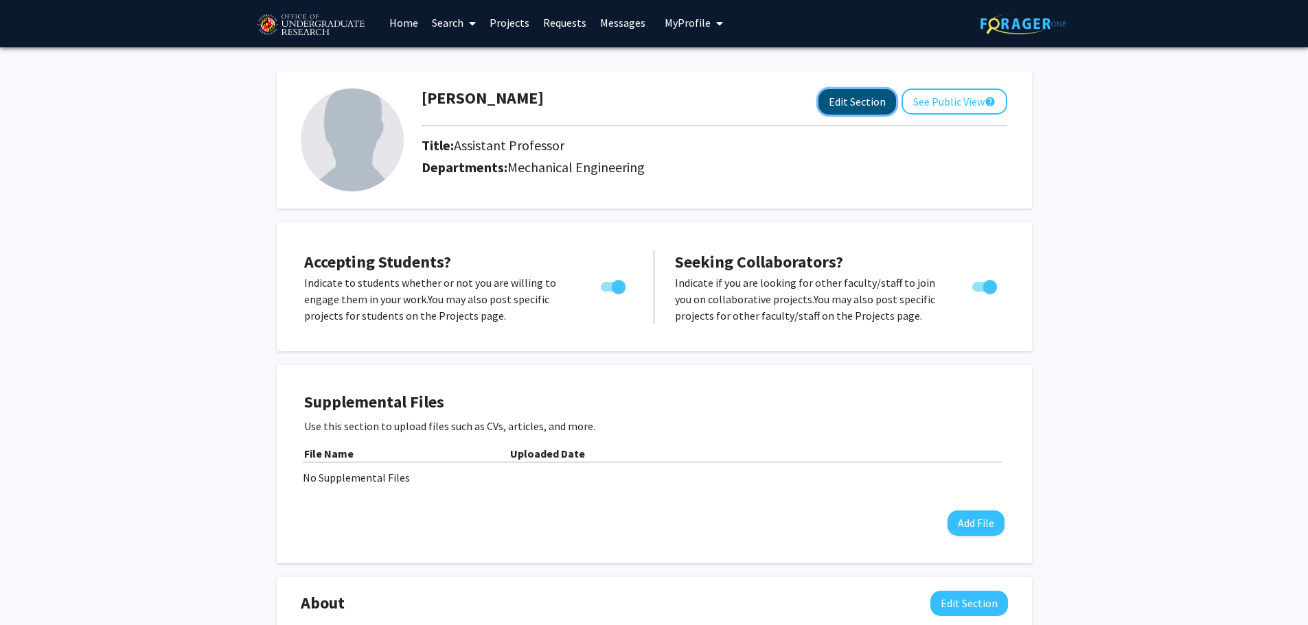
click at [835, 104] on button "Edit Section" at bounding box center [857, 101] width 78 height 25
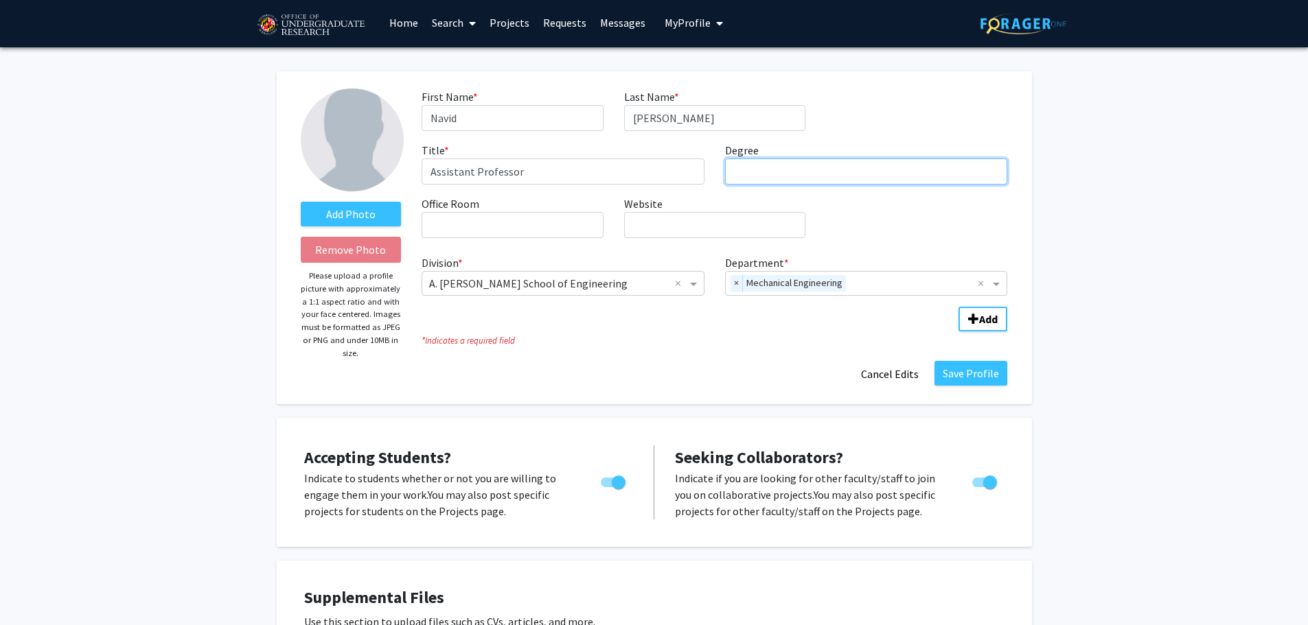
click at [769, 170] on input "Degree required" at bounding box center [866, 172] width 283 height 26
type input "PhD"
click at [638, 249] on div "Division * × A. [PERSON_NAME] School of Engineering × Department * × Mechanical…" at bounding box center [714, 272] width 586 height 47
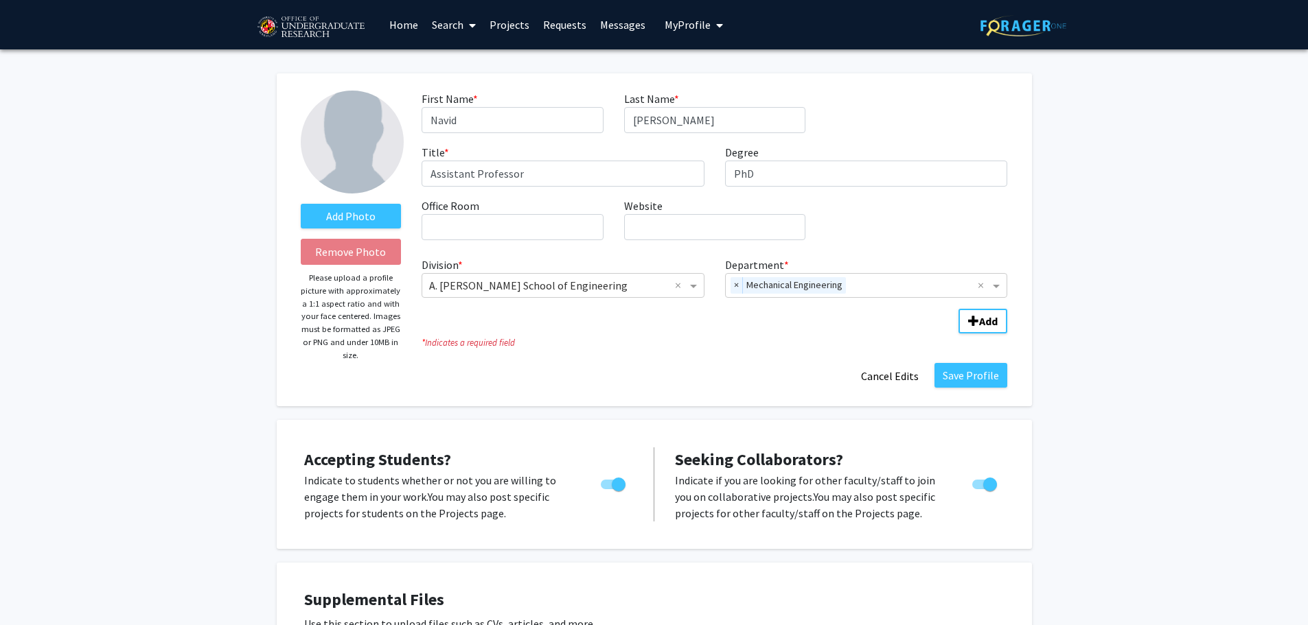
scroll to position [2, 0]
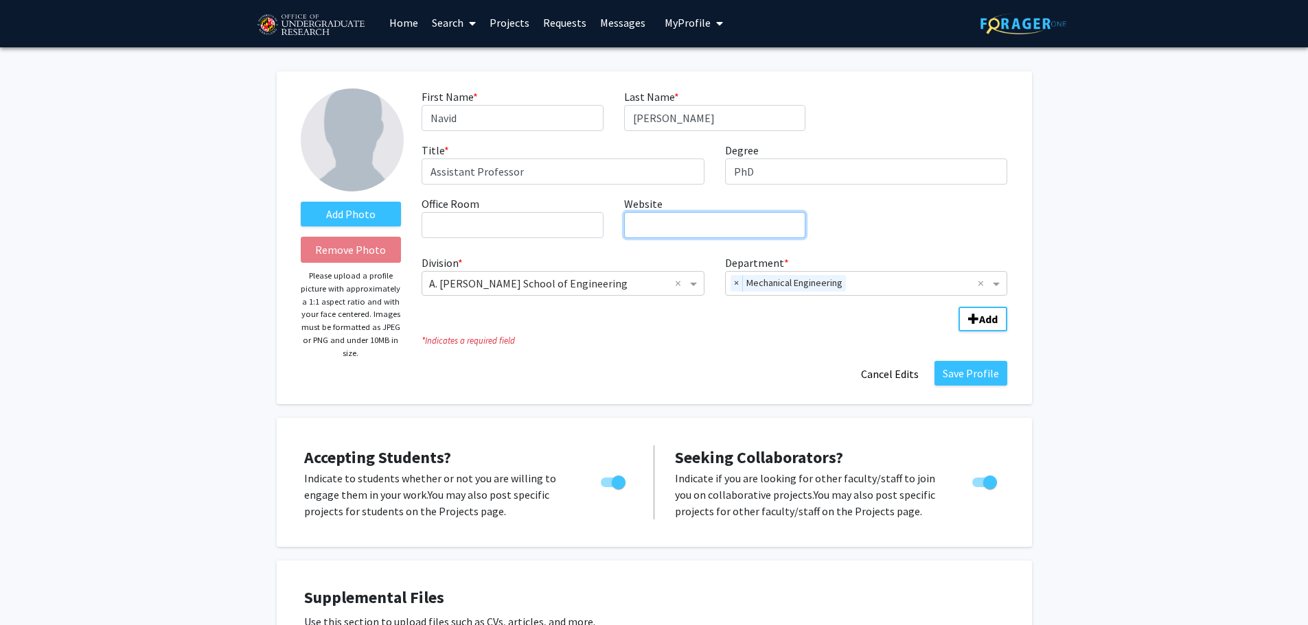
click at [679, 220] on input "Website required" at bounding box center [714, 225] width 181 height 26
paste input "https://m3tfluid-lab.github.io/"
type input "https://m3tfluid-lab.github.io/"
click at [886, 194] on div "First Name * required Navid Last Name * required Goudarzi Title * required Assi…" at bounding box center [714, 169] width 606 height 161
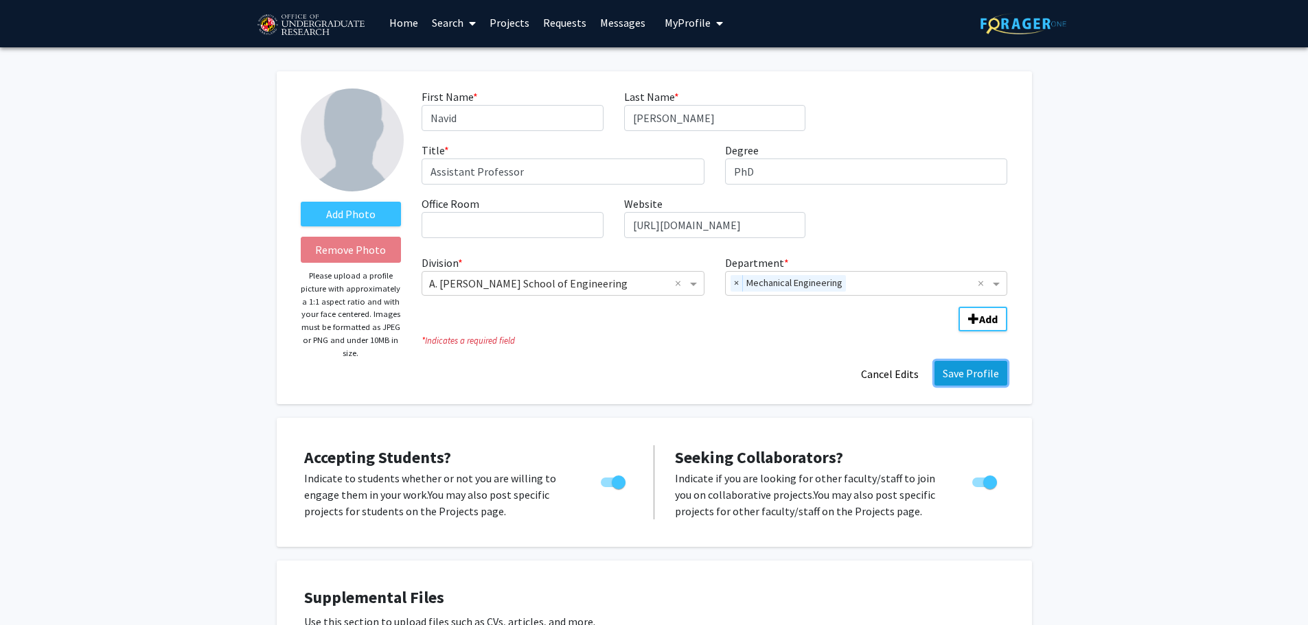
click at [986, 370] on button "Save Profile" at bounding box center [970, 373] width 73 height 25
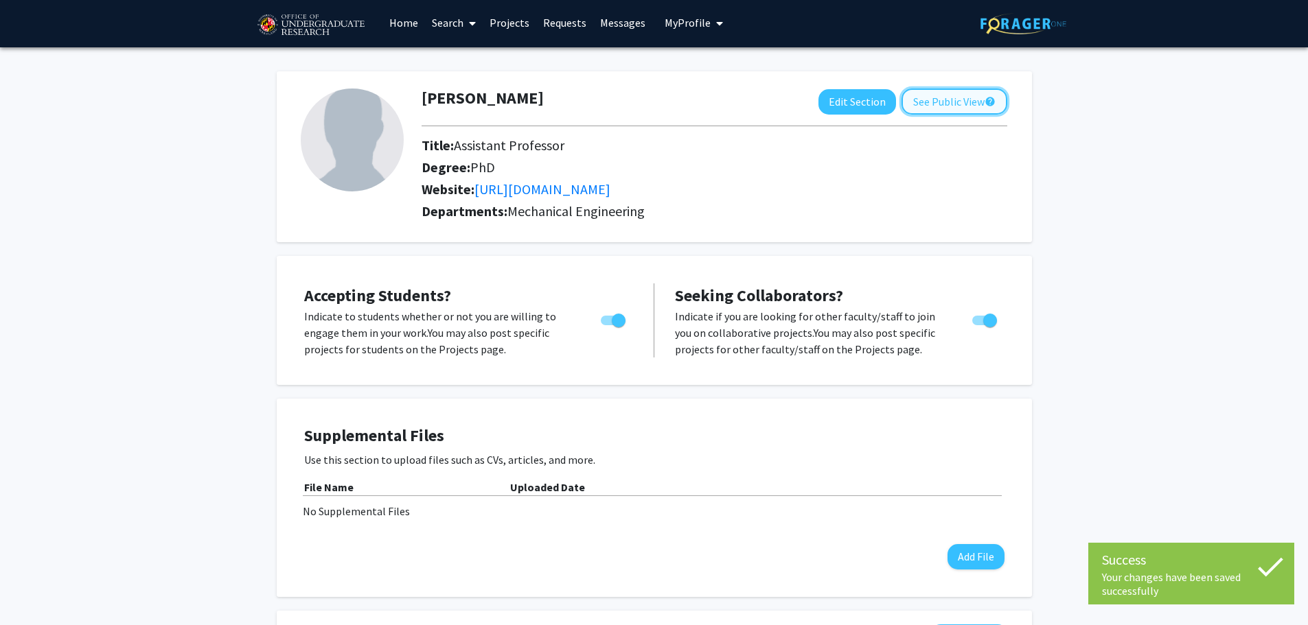
click at [953, 103] on button "See Public View help" at bounding box center [954, 102] width 106 height 26
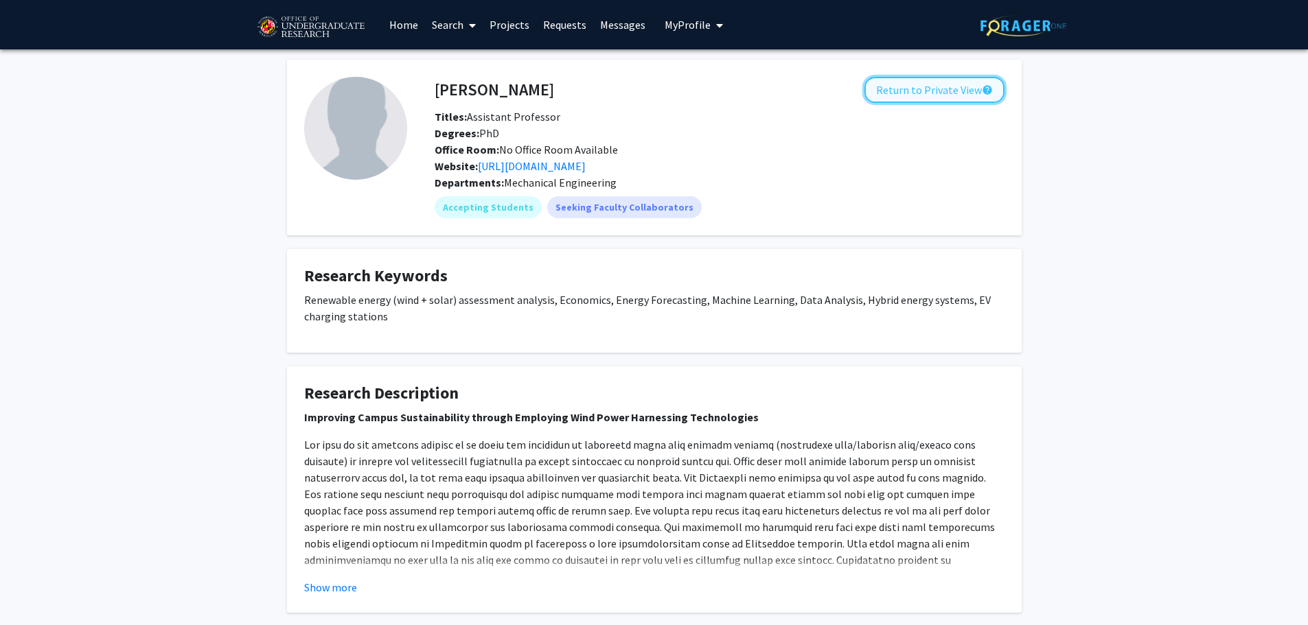
click at [934, 99] on button "Return to Private View help" at bounding box center [934, 90] width 140 height 26
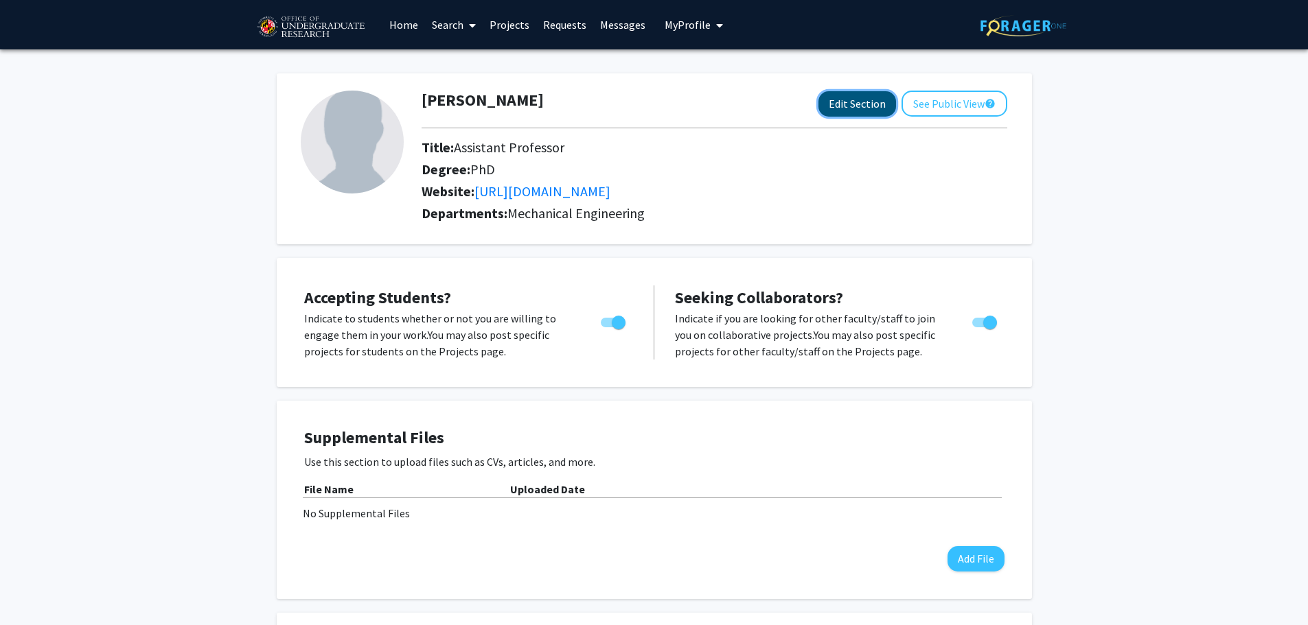
click at [845, 105] on button "Edit Section" at bounding box center [857, 103] width 78 height 25
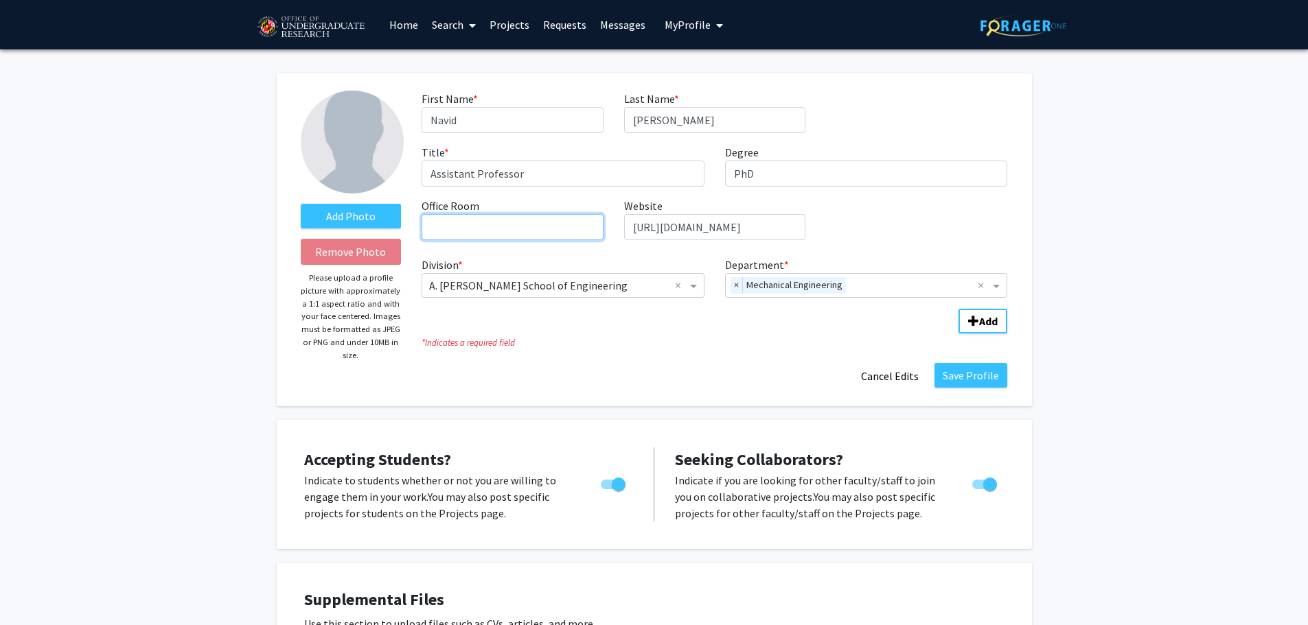
click at [495, 222] on input "Office Room required" at bounding box center [511, 227] width 181 height 26
type input "Zoom Call"
click at [987, 380] on button "Save Profile" at bounding box center [970, 375] width 73 height 25
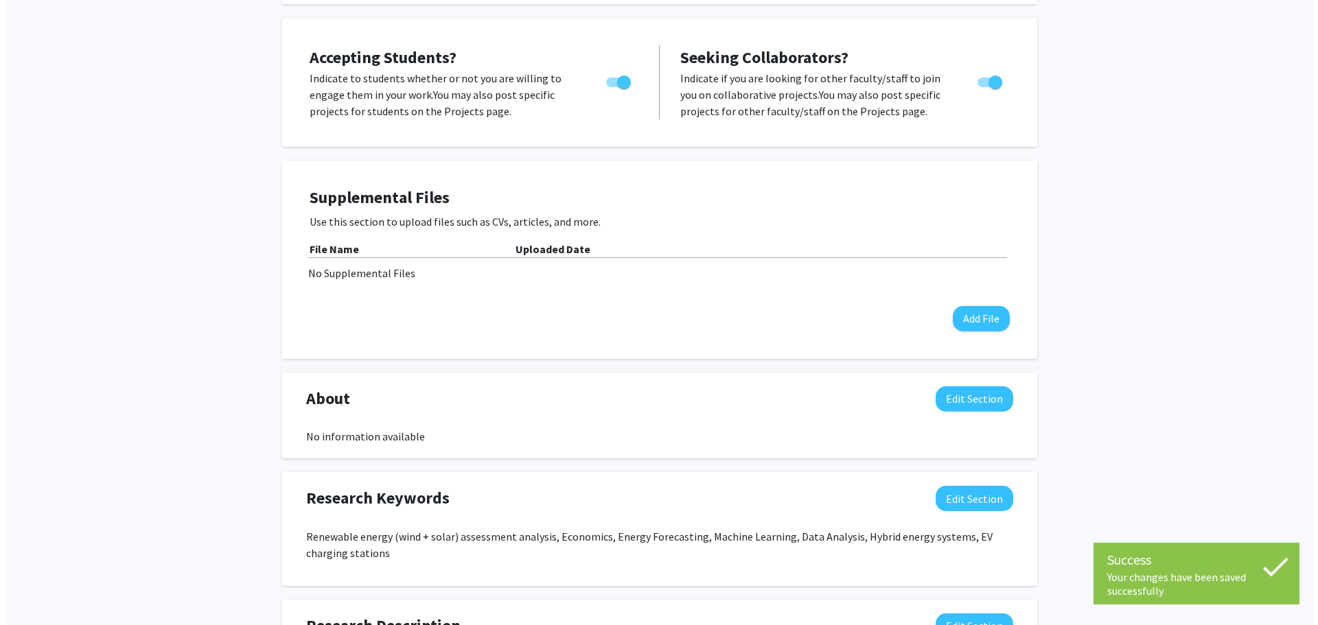
scroll to position [347, 0]
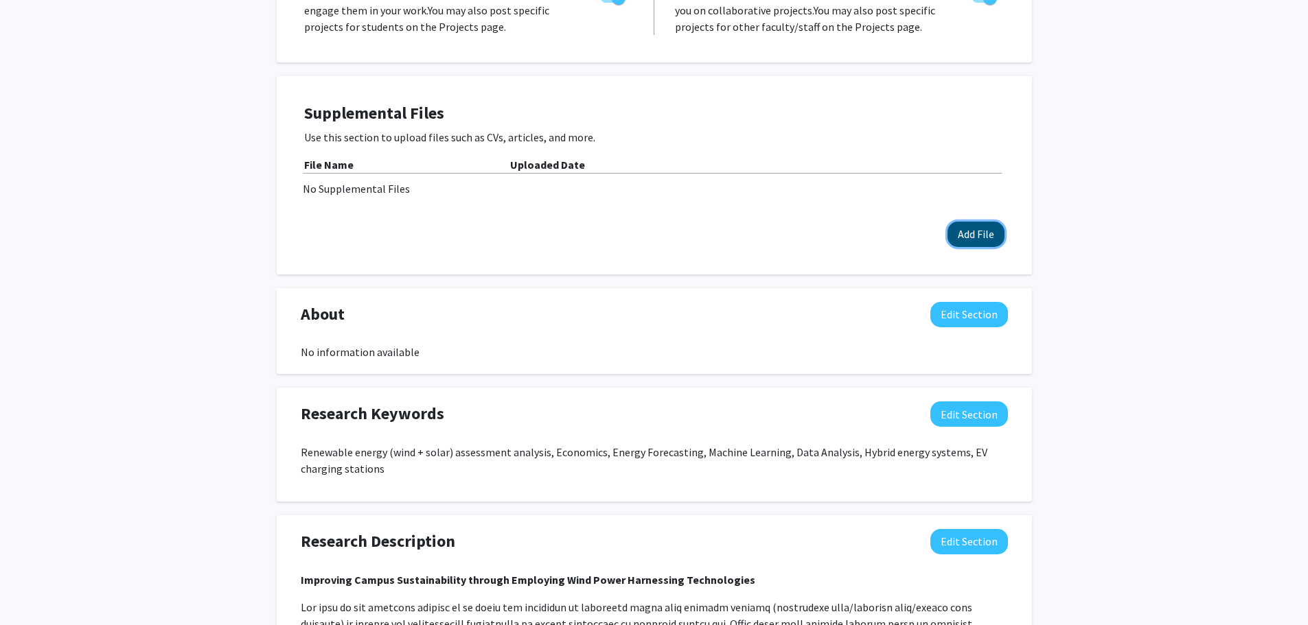
click at [975, 232] on button "Add File" at bounding box center [975, 234] width 57 height 25
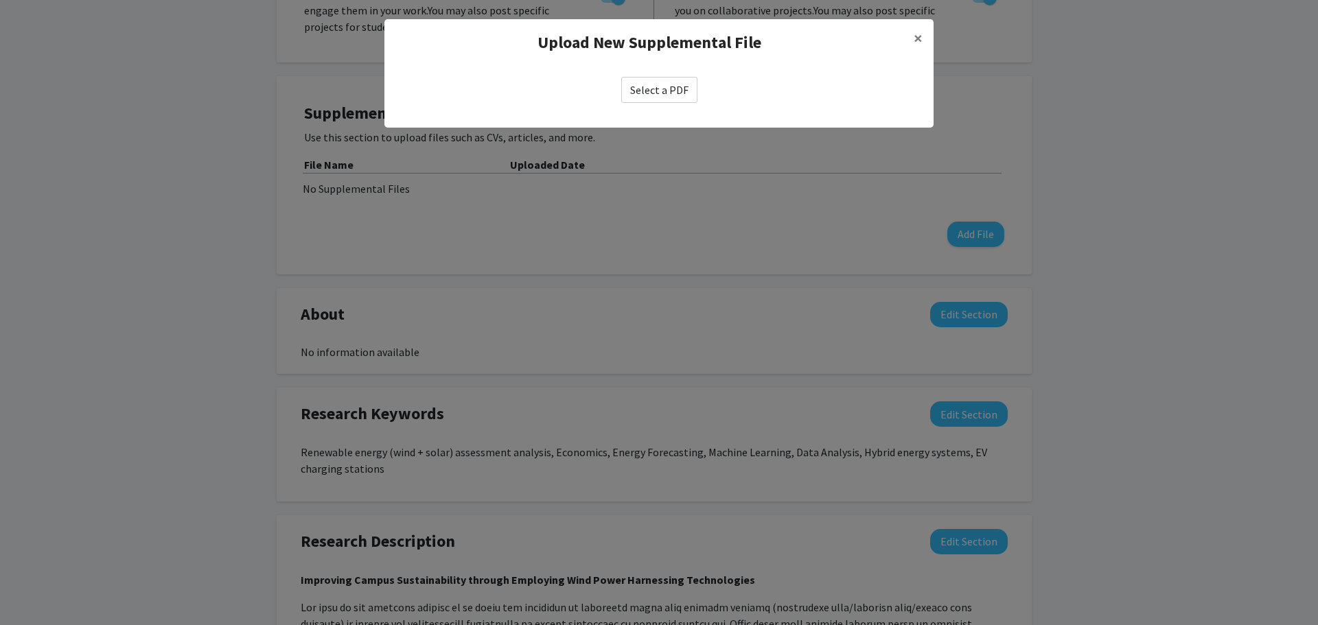
click at [649, 94] on label "Select a PDF" at bounding box center [659, 90] width 76 height 26
click at [0, 0] on input "Select a PDF" at bounding box center [0, 0] width 0 height 0
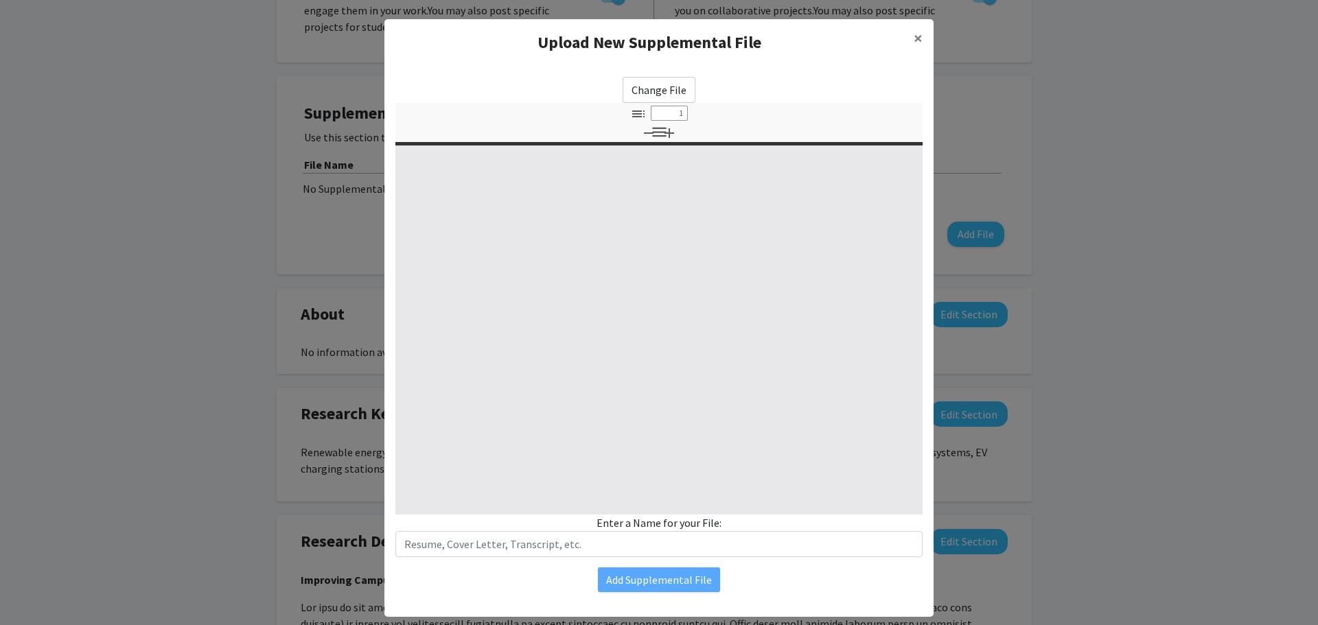
select select "custom"
type input "0"
select select "custom"
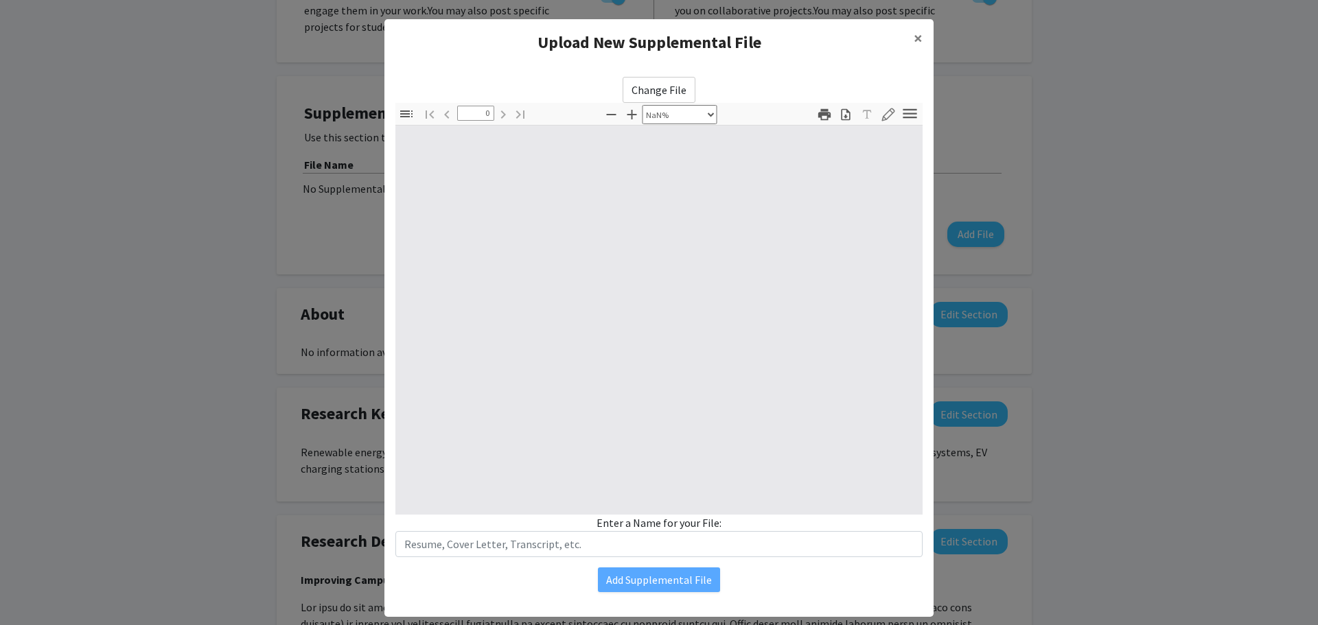
type input "1"
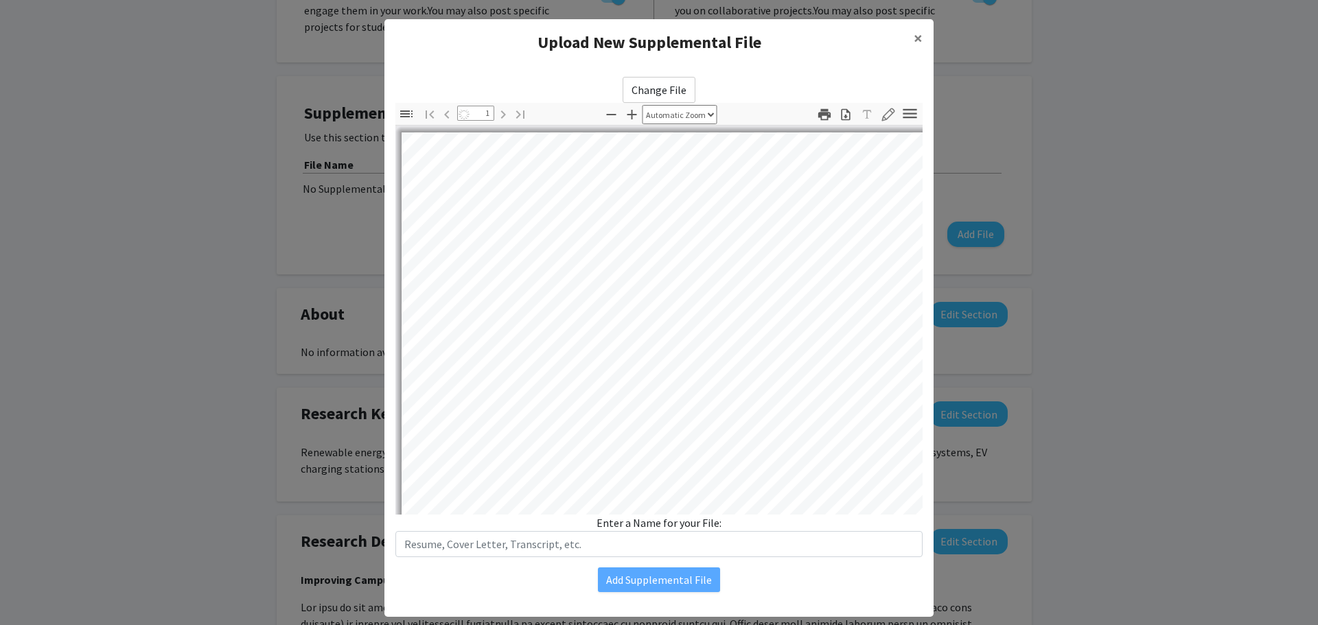
select select "auto"
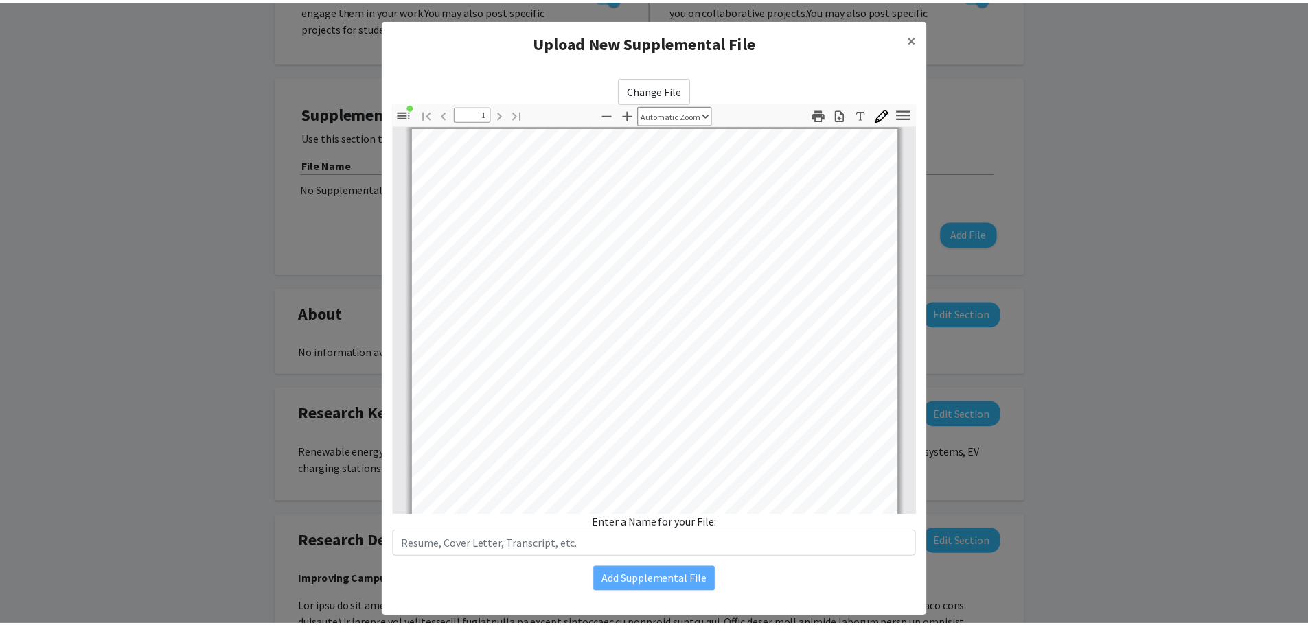
scroll to position [277, 0]
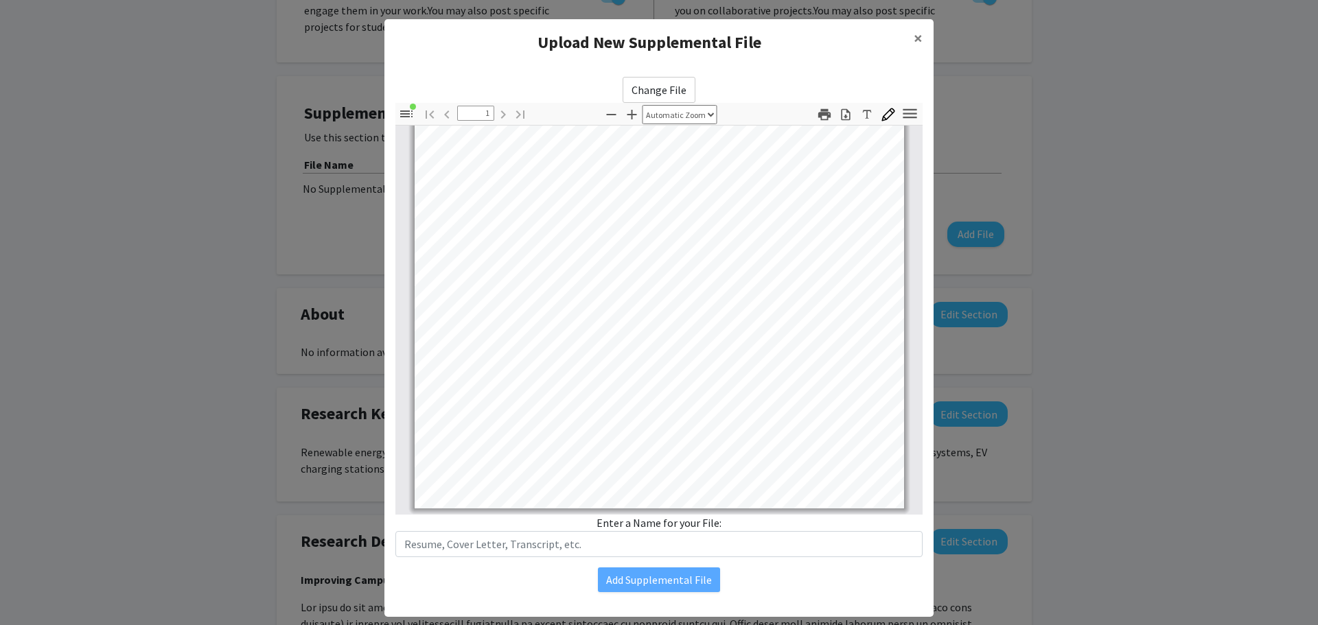
click at [633, 557] on div "Change File Thumbnails Document Outline Attachments Layers Current Outline Item…" at bounding box center [658, 334] width 549 height 537
click at [638, 543] on input "text" at bounding box center [658, 544] width 527 height 26
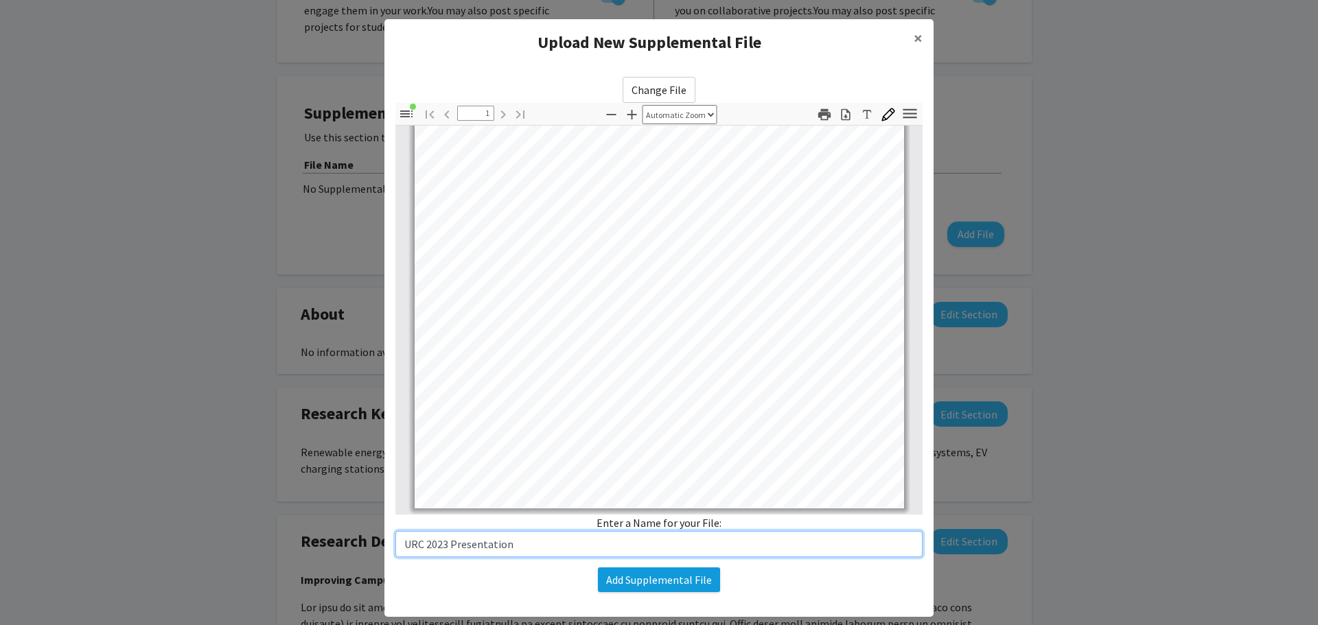
type input "URC 2023 Presentation"
click at [649, 575] on button "Add Supplemental File" at bounding box center [659, 580] width 122 height 25
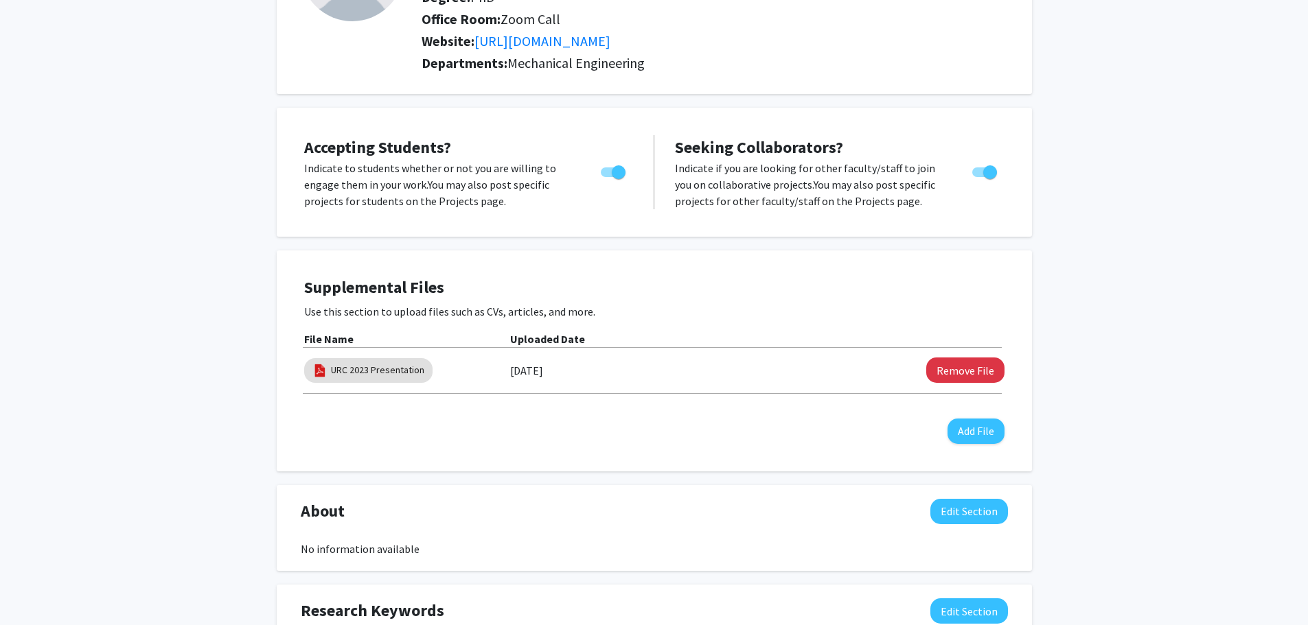
scroll to position [0, 0]
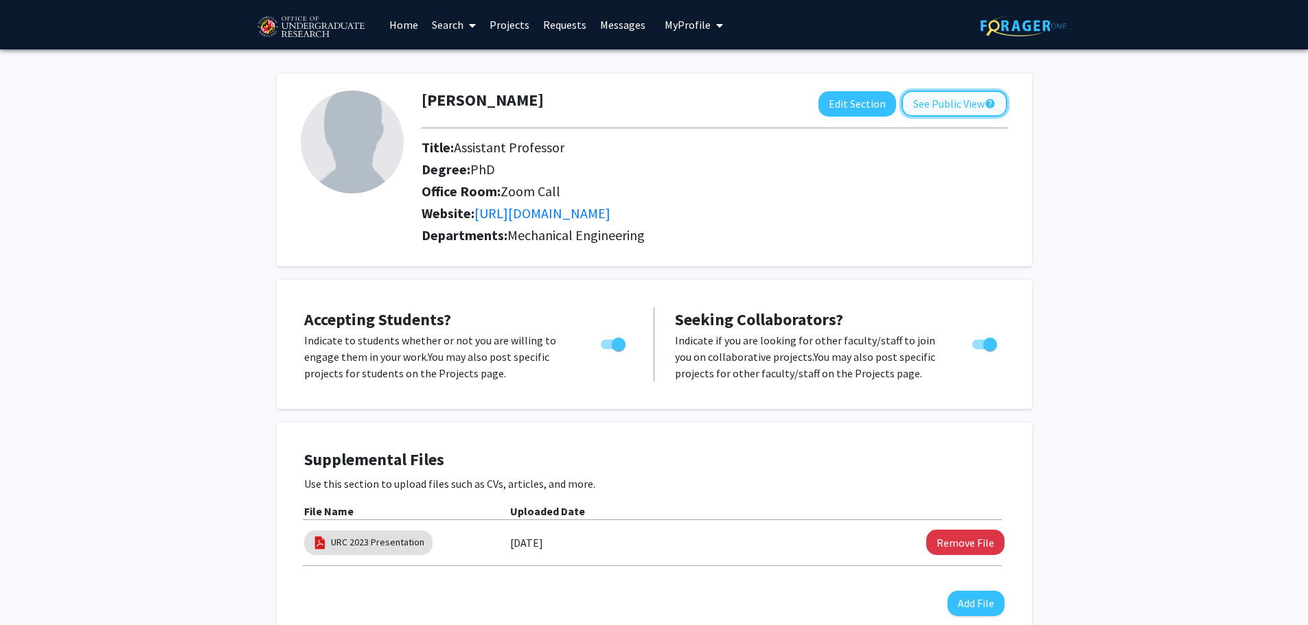
click at [980, 103] on button "See Public View help" at bounding box center [954, 104] width 106 height 26
